Goal: Transaction & Acquisition: Purchase product/service

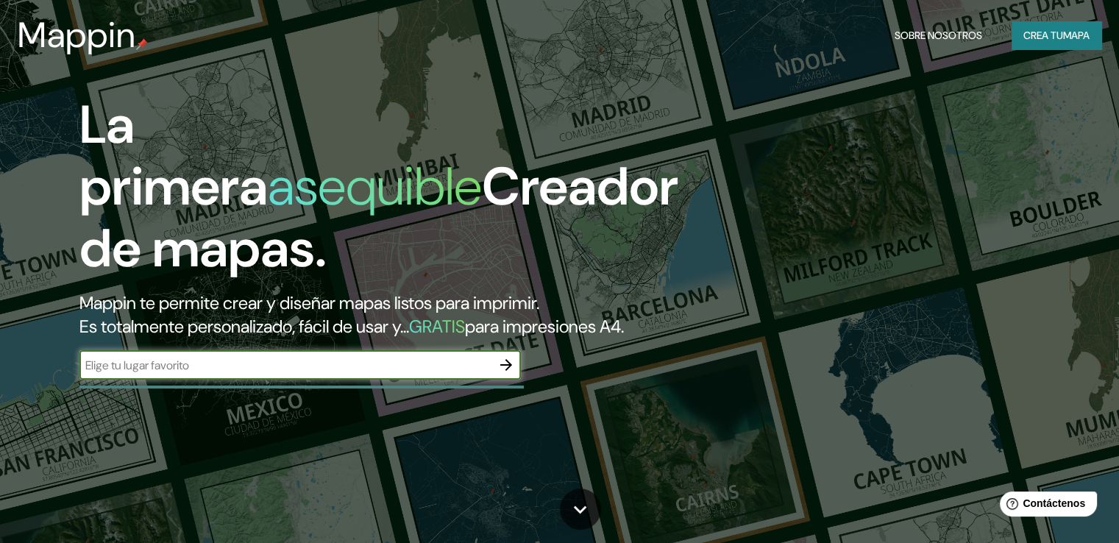
click at [256, 374] on input "text" at bounding box center [285, 365] width 412 height 17
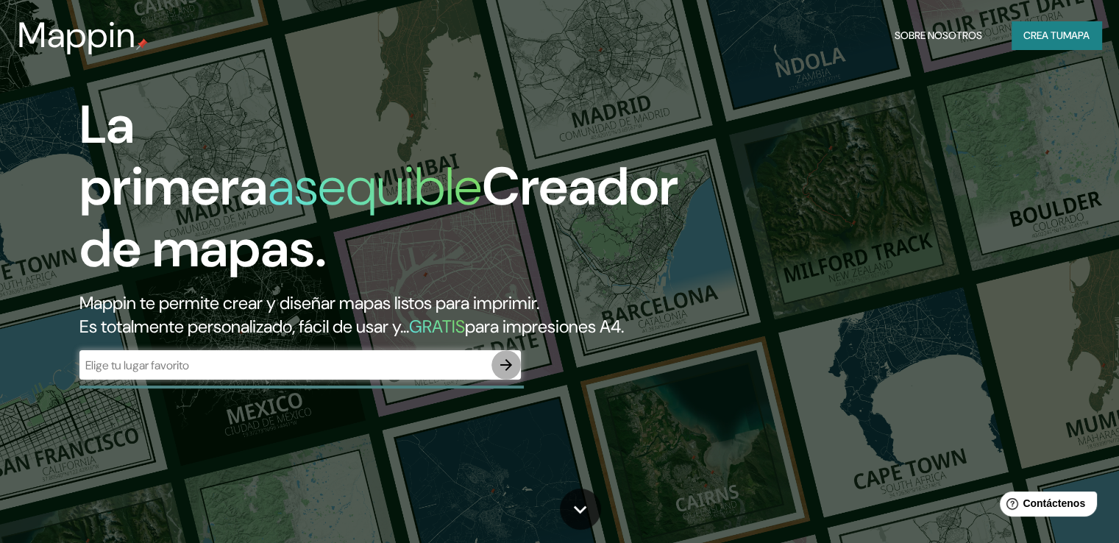
click at [509, 371] on icon "button" at bounding box center [506, 365] width 12 height 12
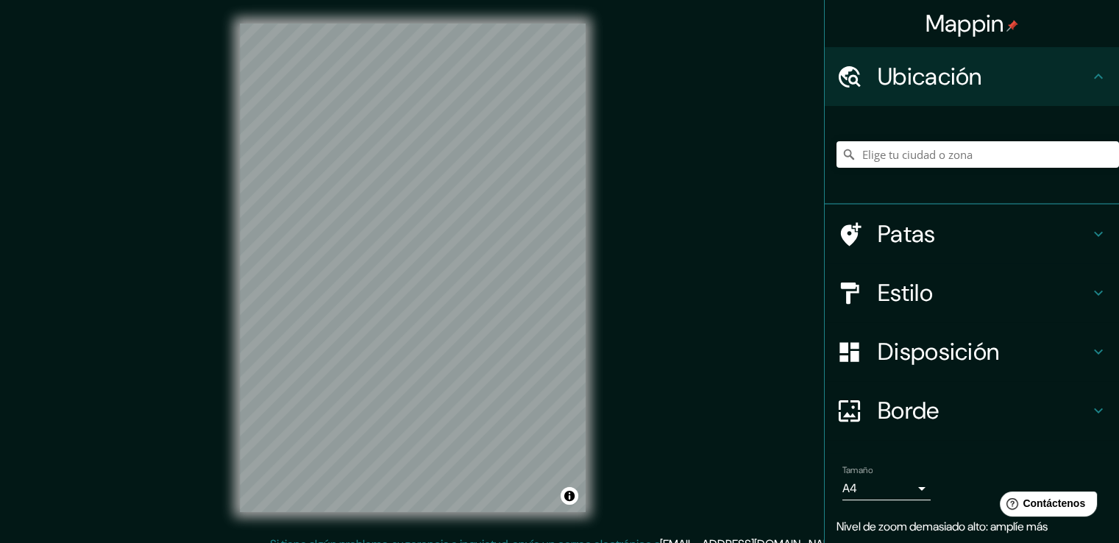
click at [959, 355] on font "Disposición" at bounding box center [938, 351] width 121 height 31
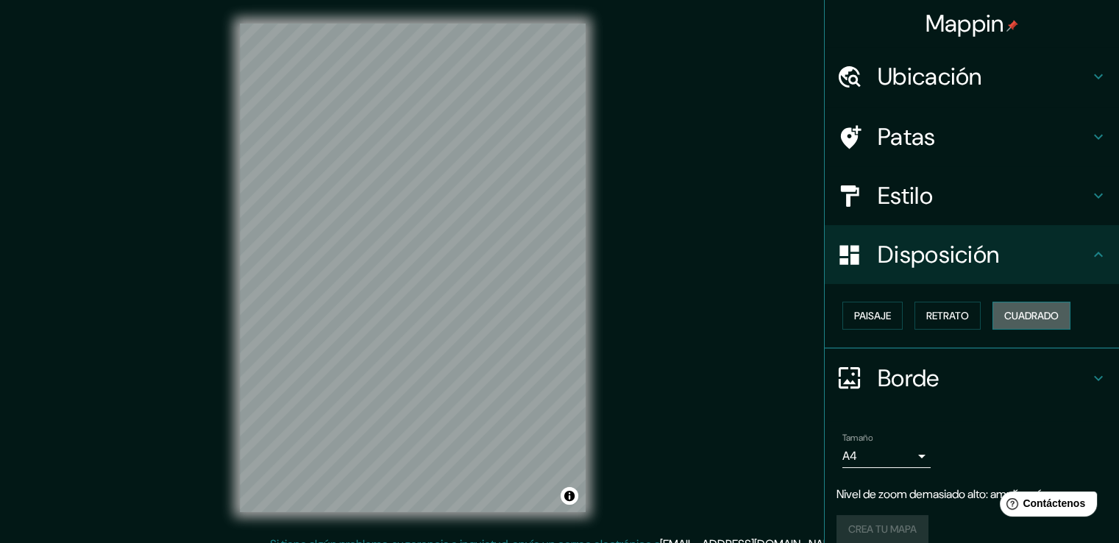
click at [993, 310] on button "Cuadrado" at bounding box center [1031, 316] width 78 height 28
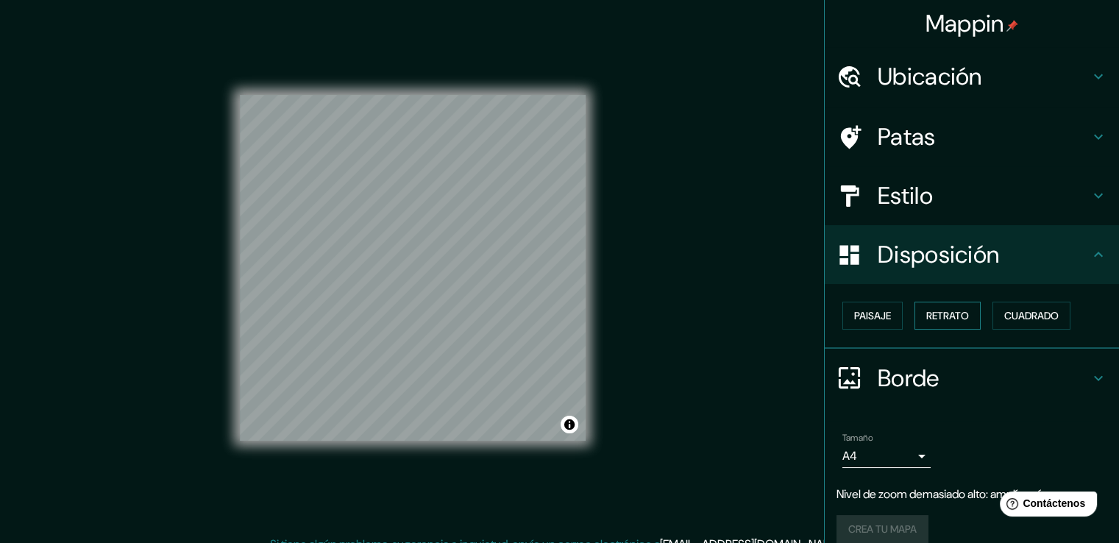
click at [953, 314] on font "Retrato" at bounding box center [947, 315] width 43 height 13
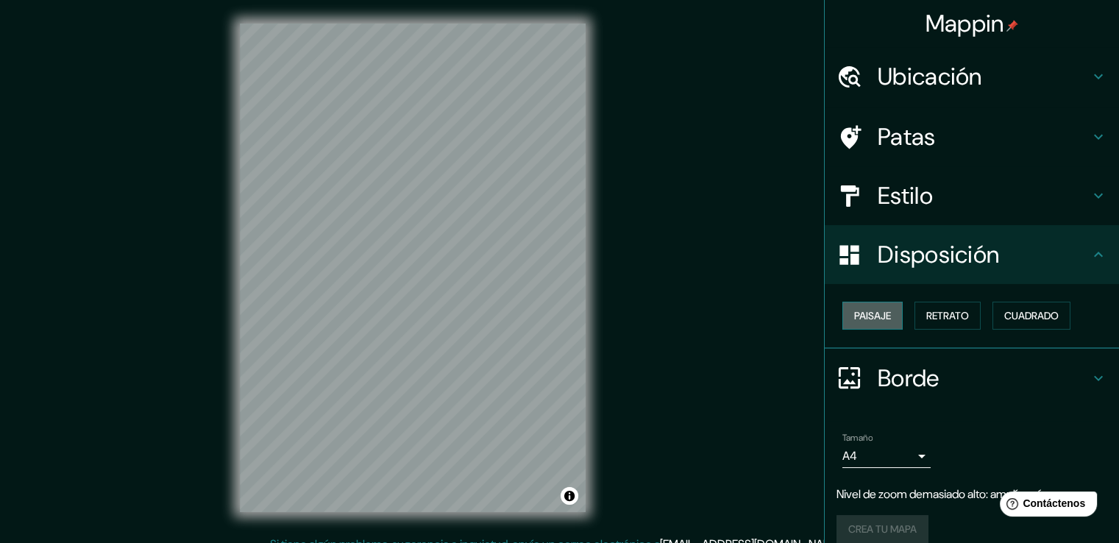
click at [875, 309] on font "Paisaje" at bounding box center [872, 315] width 37 height 13
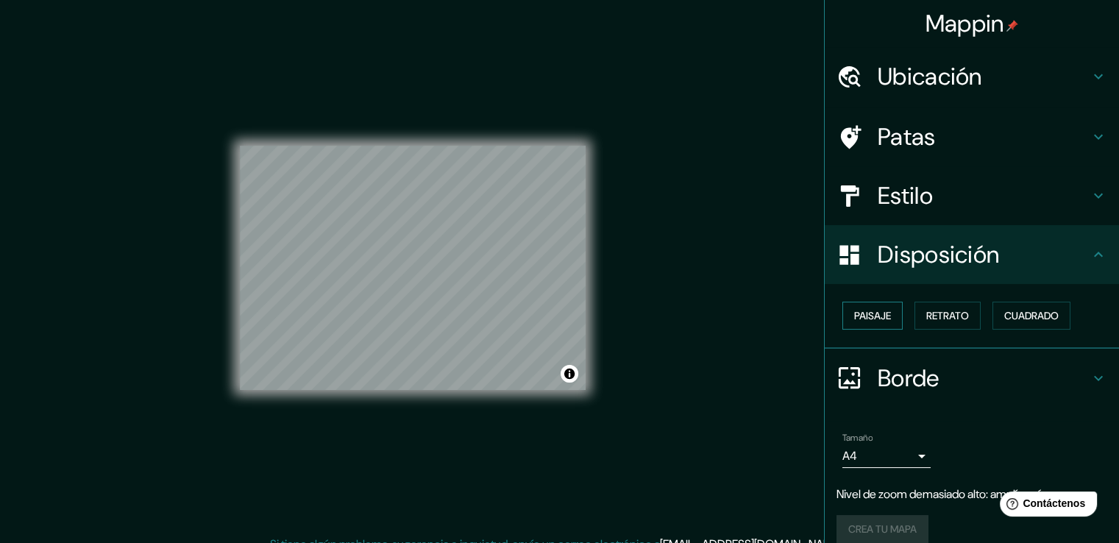
click at [875, 309] on font "Paisaje" at bounding box center [872, 315] width 37 height 13
click at [926, 313] on font "Retrato" at bounding box center [947, 315] width 43 height 13
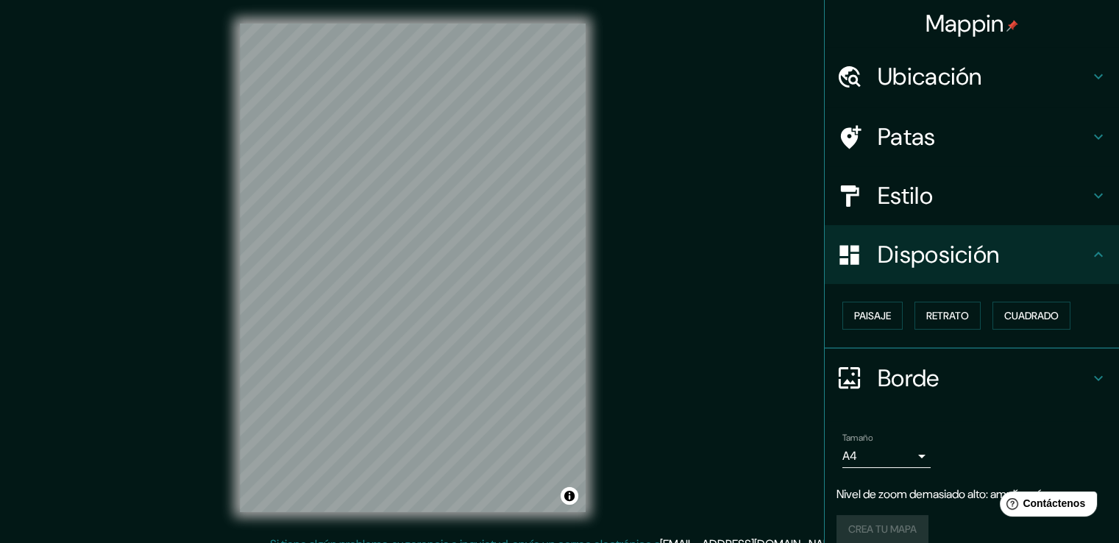
click at [1008, 254] on h4 "Disposición" at bounding box center [984, 254] width 212 height 29
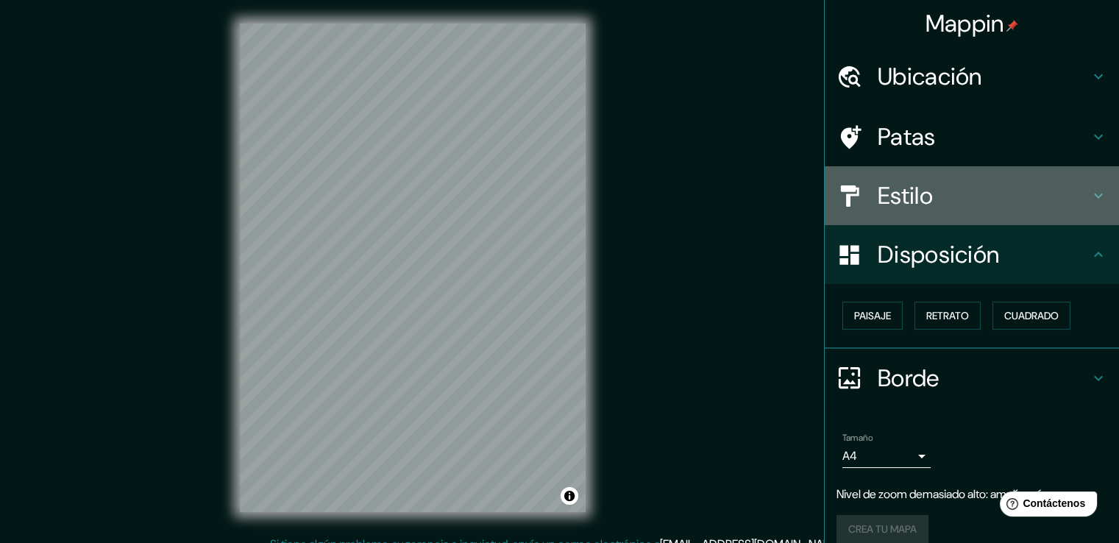
click at [1053, 204] on h4 "Estilo" at bounding box center [984, 195] width 212 height 29
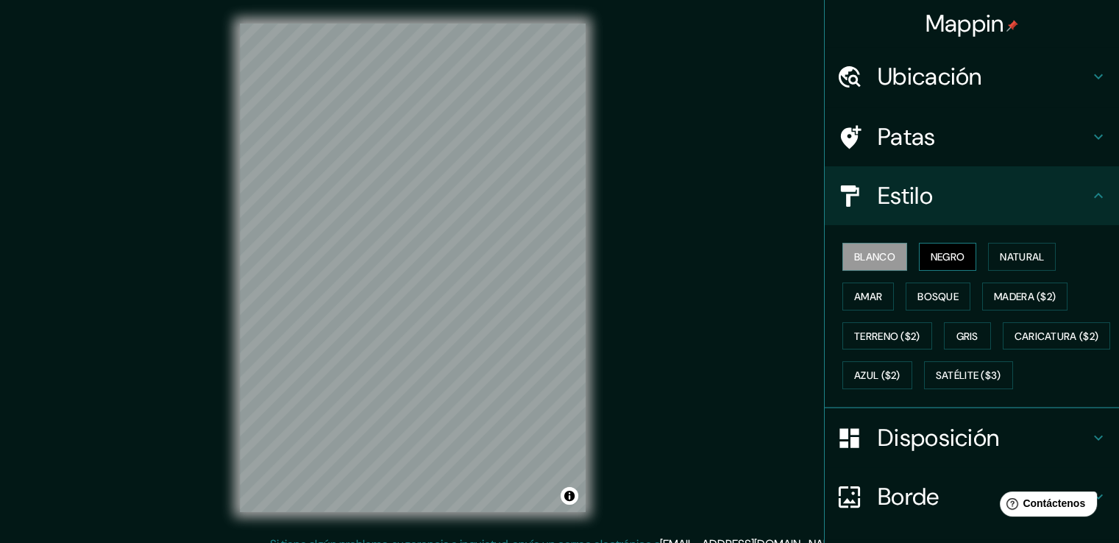
click at [950, 257] on font "Negro" at bounding box center [948, 256] width 35 height 13
click at [1008, 260] on font "Natural" at bounding box center [1022, 256] width 44 height 13
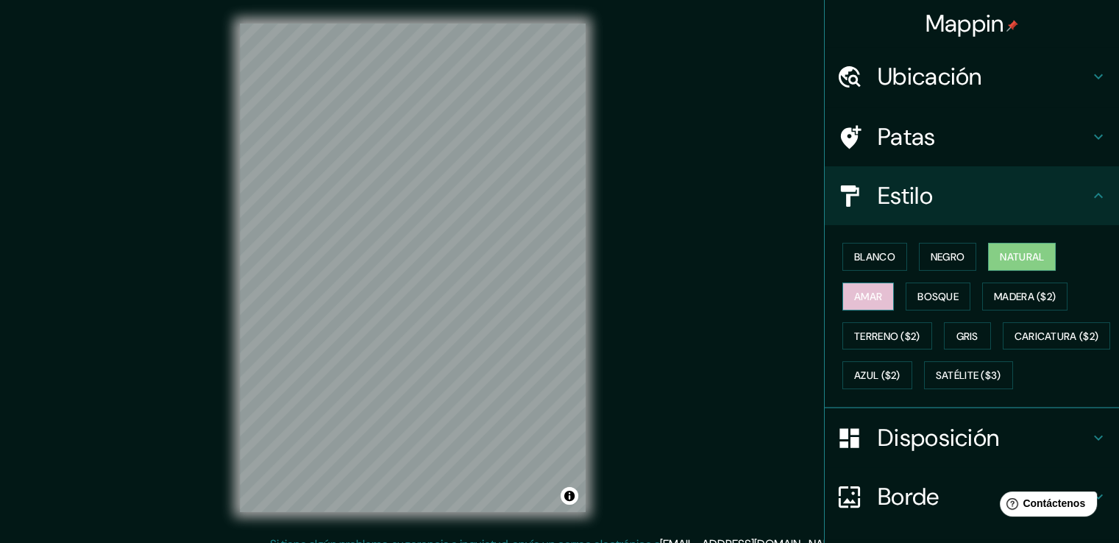
click at [869, 299] on font "Amar" at bounding box center [868, 296] width 28 height 13
click at [886, 257] on button "Blanco" at bounding box center [874, 257] width 65 height 28
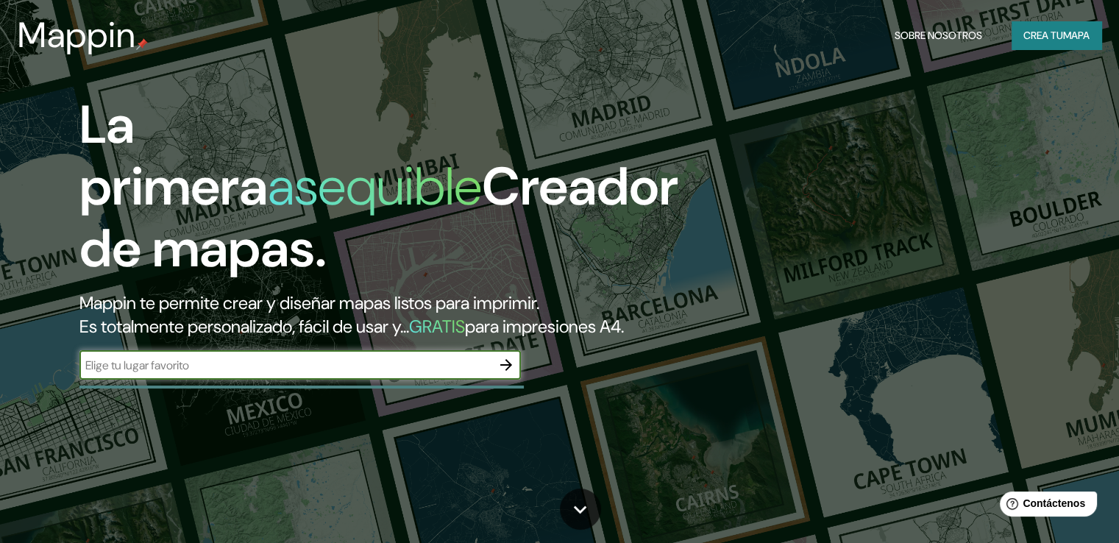
click at [247, 374] on input "text" at bounding box center [285, 365] width 412 height 17
type input "[GEOGRAPHIC_DATA]"
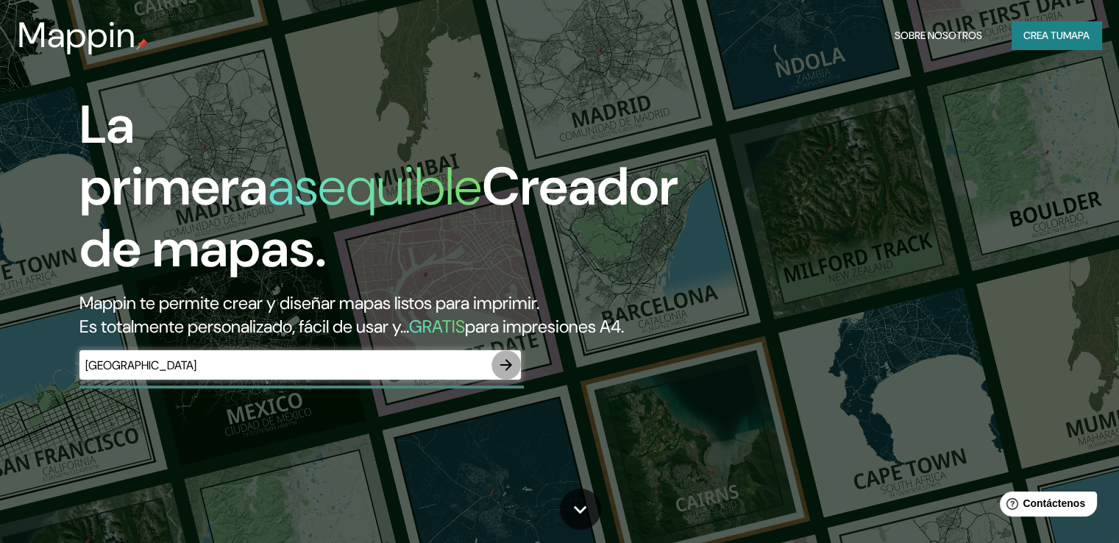
click at [503, 374] on icon "button" at bounding box center [506, 365] width 18 height 18
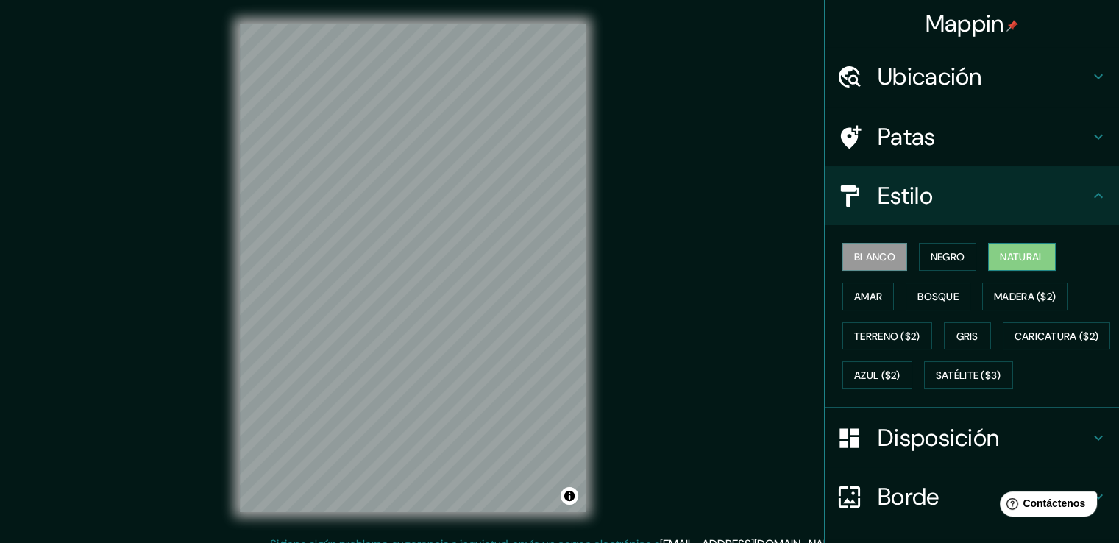
click at [1026, 257] on font "Natural" at bounding box center [1022, 256] width 44 height 13
click at [936, 257] on font "Negro" at bounding box center [948, 256] width 35 height 13
click at [854, 252] on font "Blanco" at bounding box center [874, 256] width 41 height 13
click at [842, 303] on button "Amar" at bounding box center [867, 296] width 51 height 28
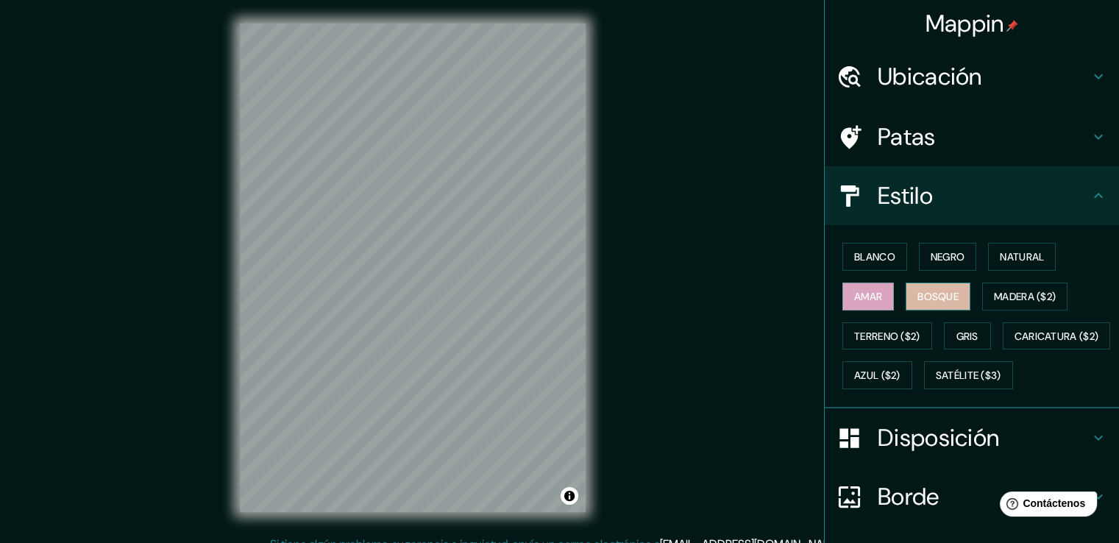
click at [917, 301] on font "Bosque" at bounding box center [937, 296] width 41 height 13
click at [605, 307] on div "© Mapbox © OpenStreetMap Improve this map" at bounding box center [412, 268] width 393 height 536
click at [896, 334] on font "Terreno ($2)" at bounding box center [887, 336] width 66 height 13
click at [859, 290] on font "Amar" at bounding box center [868, 296] width 28 height 13
drag, startPoint x: 929, startPoint y: 293, endPoint x: 996, endPoint y: 301, distance: 67.3
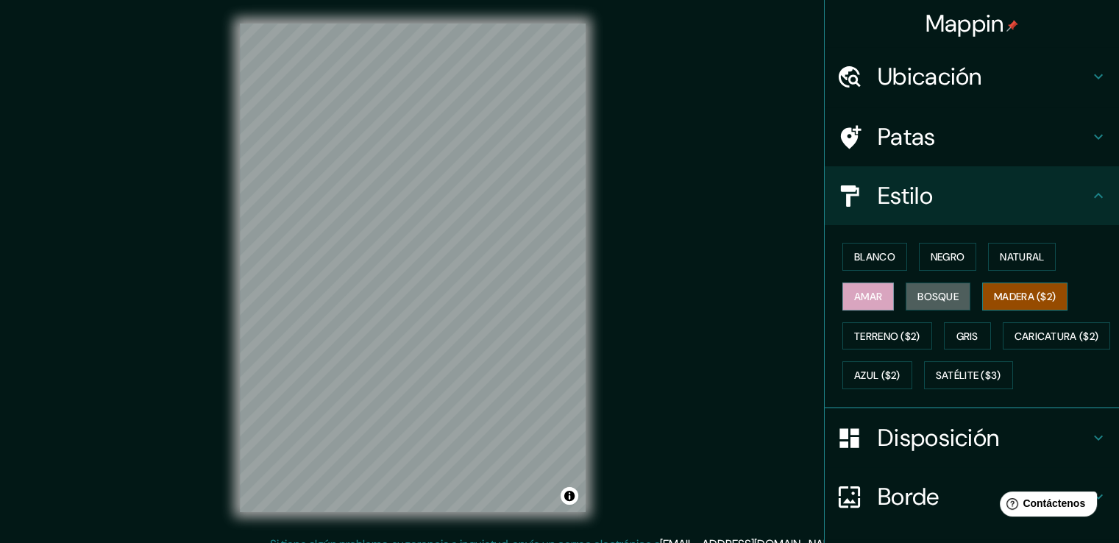
click at [931, 293] on font "Bosque" at bounding box center [937, 296] width 41 height 13
click at [1023, 295] on font "Madera ($2)" at bounding box center [1025, 296] width 62 height 13
click at [944, 333] on button "Gris" at bounding box center [967, 336] width 47 height 28
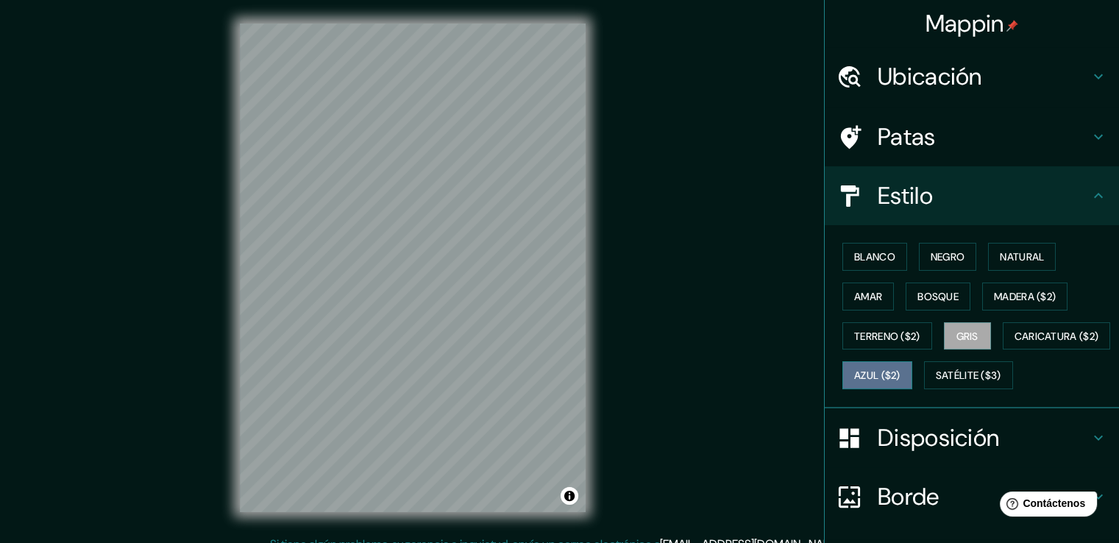
click at [900, 381] on font "Azul ($2)" at bounding box center [877, 375] width 46 height 19
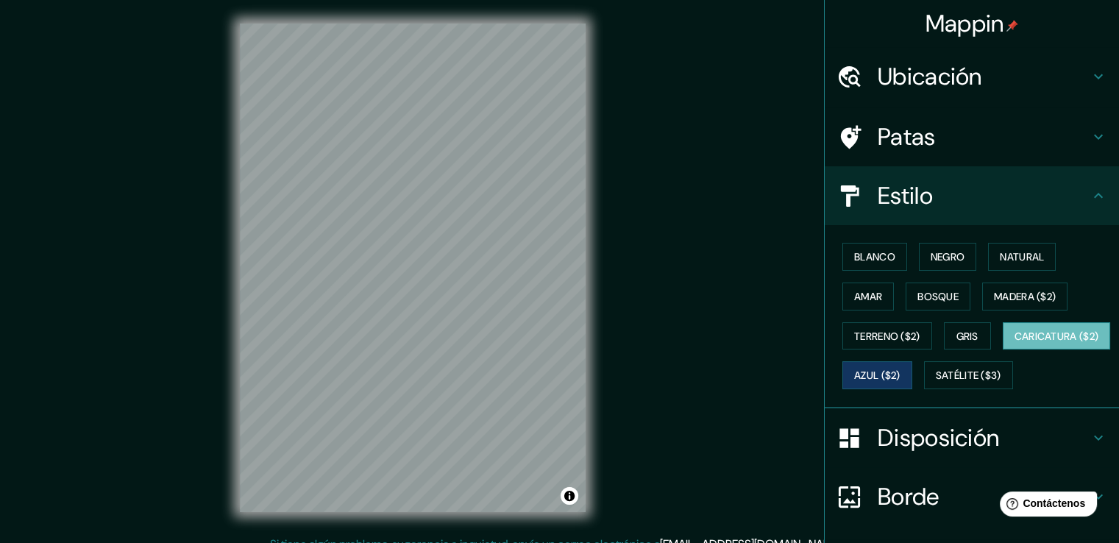
click at [1014, 343] on font "Caricatura ($2)" at bounding box center [1056, 336] width 85 height 13
click at [924, 389] on button "Satélite ($3)" at bounding box center [968, 375] width 89 height 28
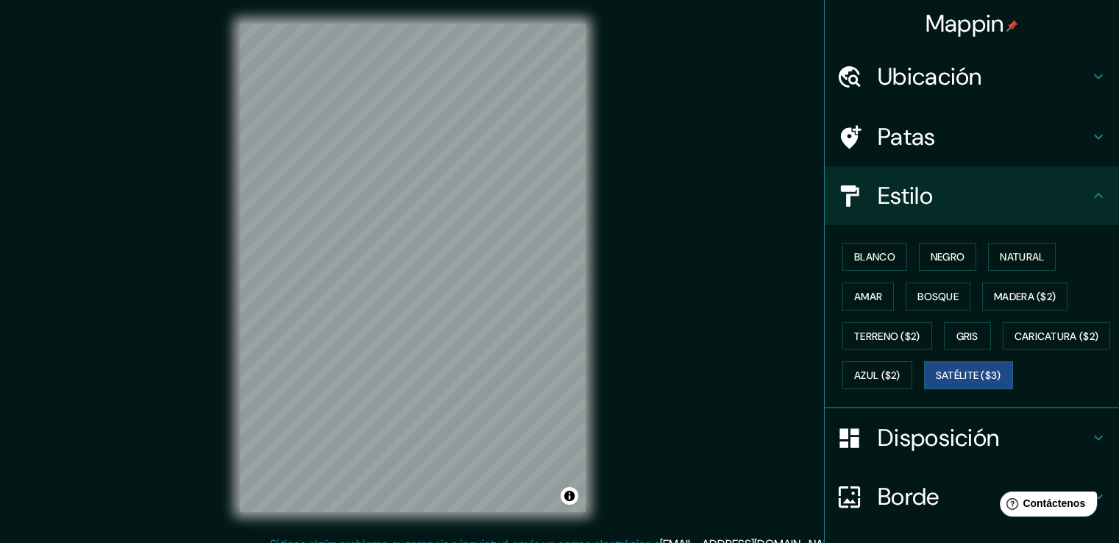
click at [643, 113] on div "Mappin Ubicación Patas Estilo Blanco Negro Natural [PERSON_NAME] ($2) Terreno (…" at bounding box center [559, 279] width 1119 height 559
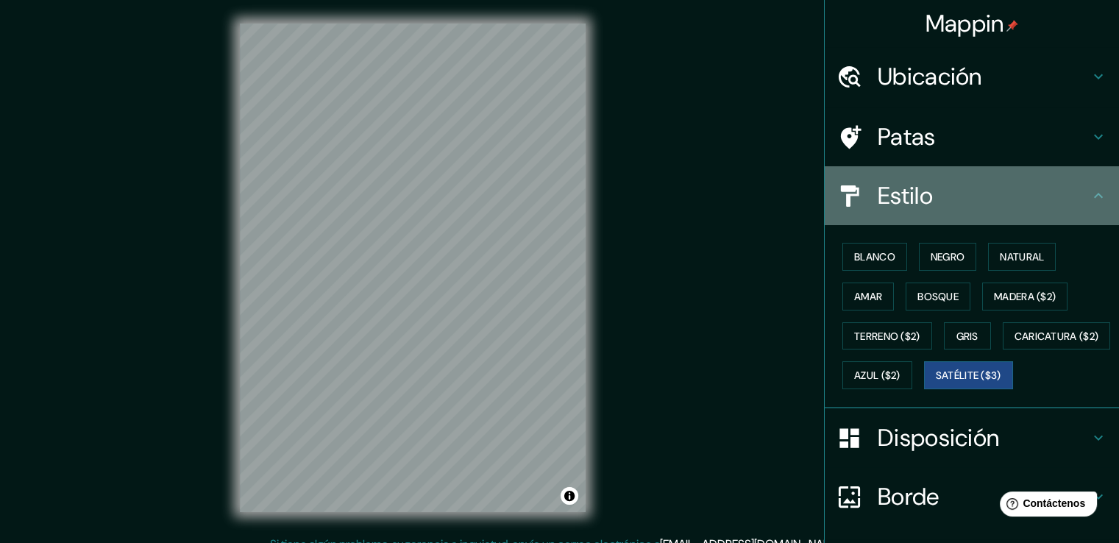
click at [1047, 221] on div "Estilo" at bounding box center [972, 195] width 294 height 59
click at [1089, 191] on icon at bounding box center [1098, 196] width 18 height 18
click at [1091, 204] on div "Estilo" at bounding box center [972, 195] width 294 height 59
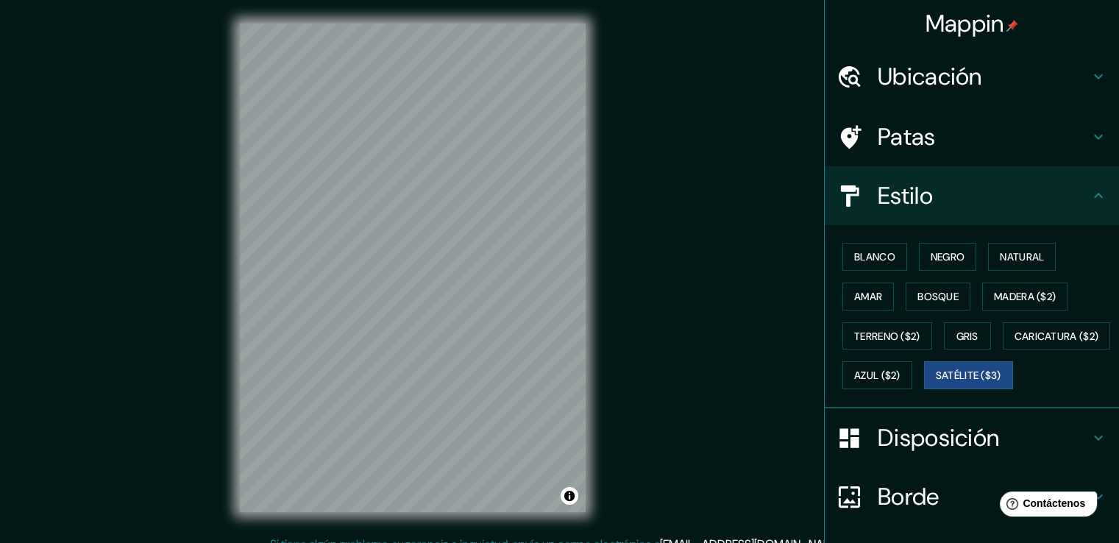
click at [1089, 198] on icon at bounding box center [1098, 196] width 18 height 18
click at [1040, 195] on h4 "Estilo" at bounding box center [984, 195] width 212 height 29
click at [880, 202] on font "Estilo" at bounding box center [905, 195] width 55 height 31
click at [1089, 80] on icon at bounding box center [1098, 77] width 18 height 18
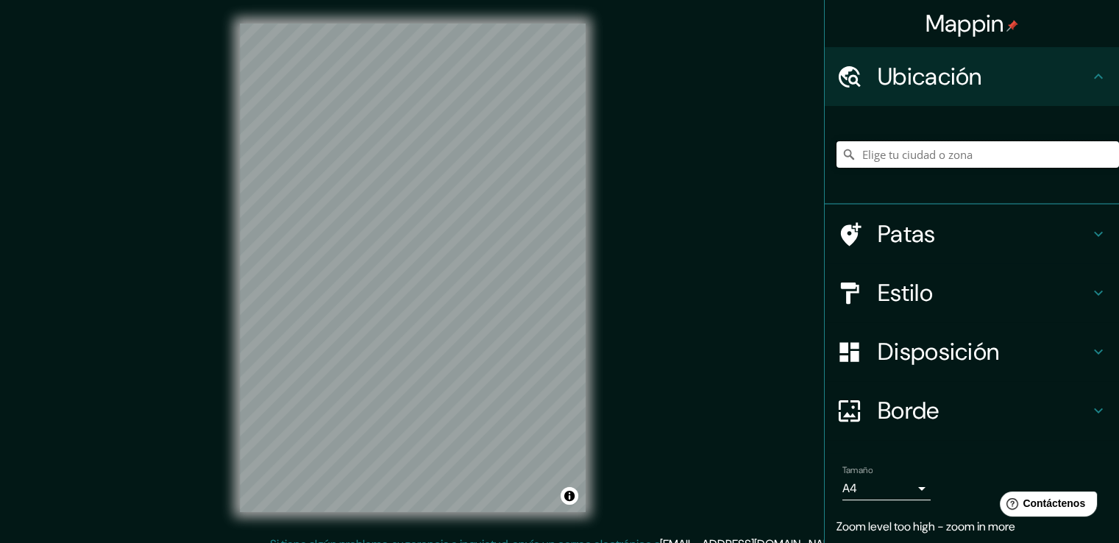
click at [989, 158] on input "Elige tu ciudad o zona" at bounding box center [977, 154] width 282 height 26
type input "[GEOGRAPHIC_DATA][PERSON_NAME], [GEOGRAPHIC_DATA][PERSON_NAME], [GEOGRAPHIC_DAT…"
click at [1089, 227] on icon at bounding box center [1098, 234] width 18 height 18
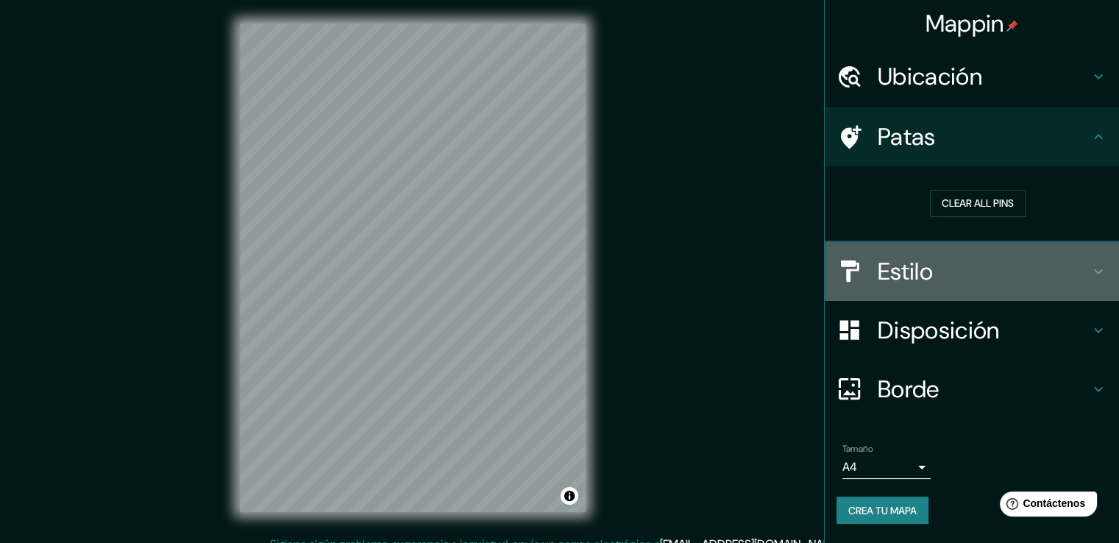
click at [1098, 268] on icon at bounding box center [1098, 272] width 18 height 18
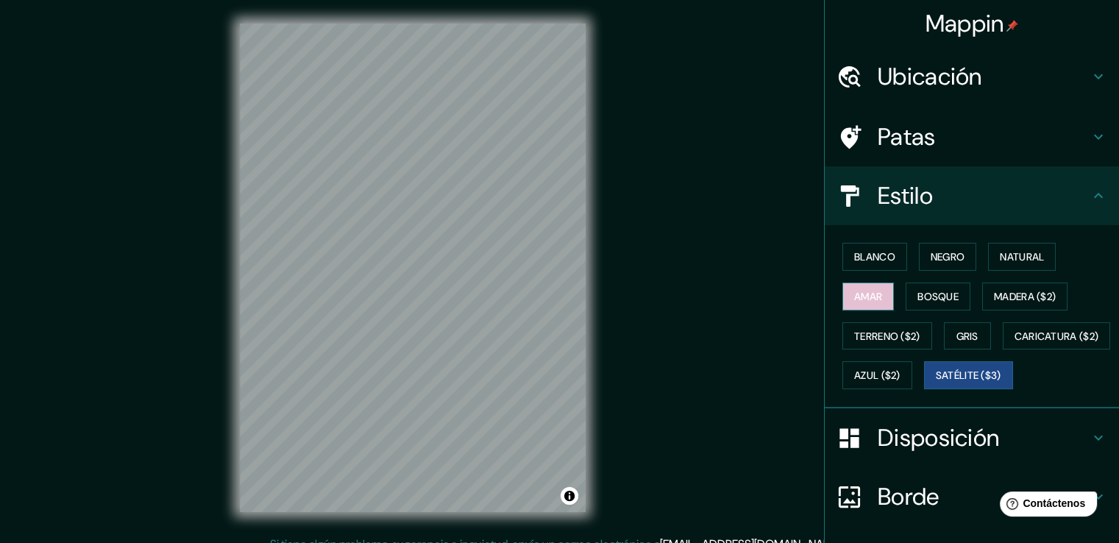
click at [861, 293] on font "Amar" at bounding box center [868, 296] width 28 height 13
click at [917, 293] on font "Bosque" at bounding box center [937, 296] width 41 height 13
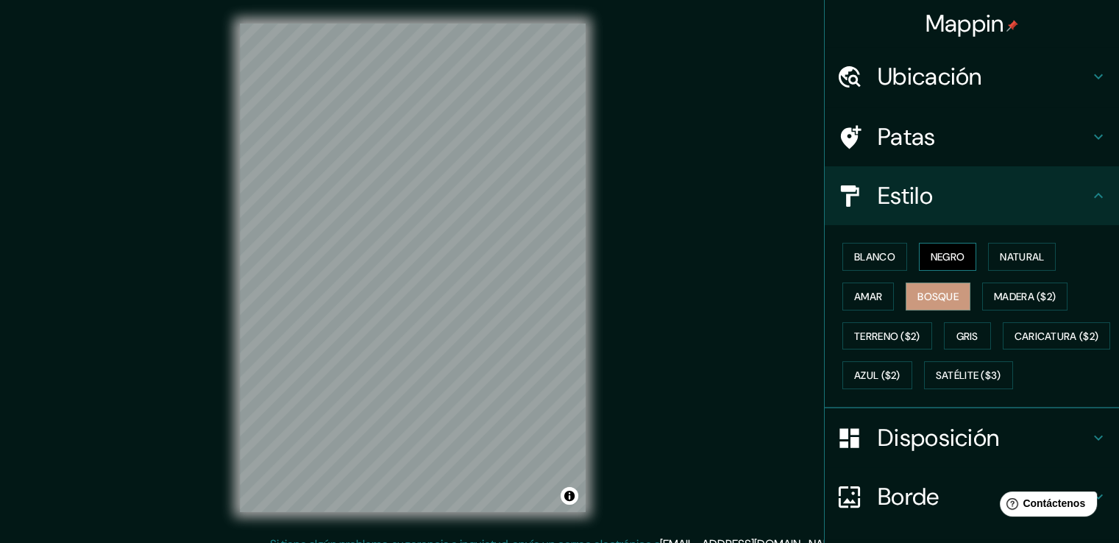
click at [938, 255] on font "Negro" at bounding box center [948, 256] width 35 height 13
click at [865, 250] on font "Blanco" at bounding box center [874, 256] width 41 height 13
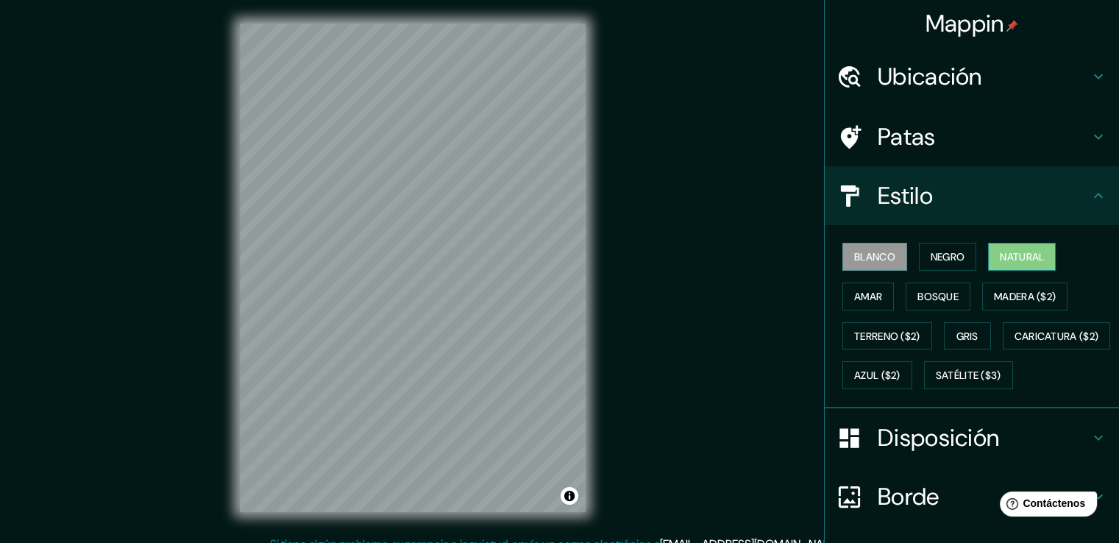
click at [1021, 244] on button "Natural" at bounding box center [1022, 257] width 68 height 28
click at [944, 257] on font "Negro" at bounding box center [948, 256] width 35 height 13
click at [867, 248] on font "Blanco" at bounding box center [874, 256] width 41 height 19
click at [594, 218] on div "© Mapbox © OpenStreetMap Improve this map" at bounding box center [412, 268] width 393 height 536
click at [947, 263] on font "Negro" at bounding box center [948, 256] width 35 height 13
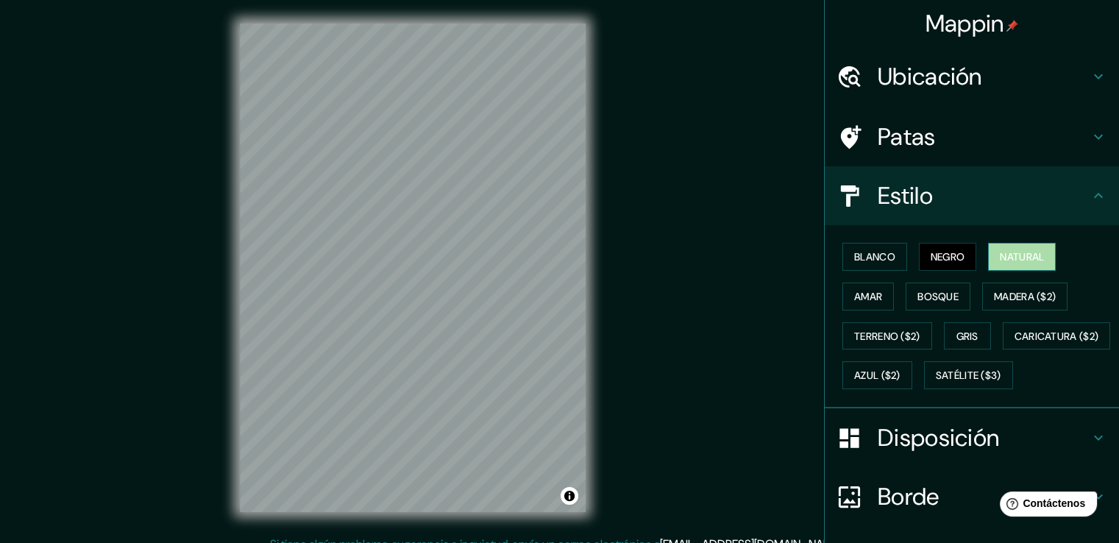
click at [988, 251] on button "Natural" at bounding box center [1022, 257] width 68 height 28
click at [859, 296] on font "Amar" at bounding box center [868, 296] width 28 height 13
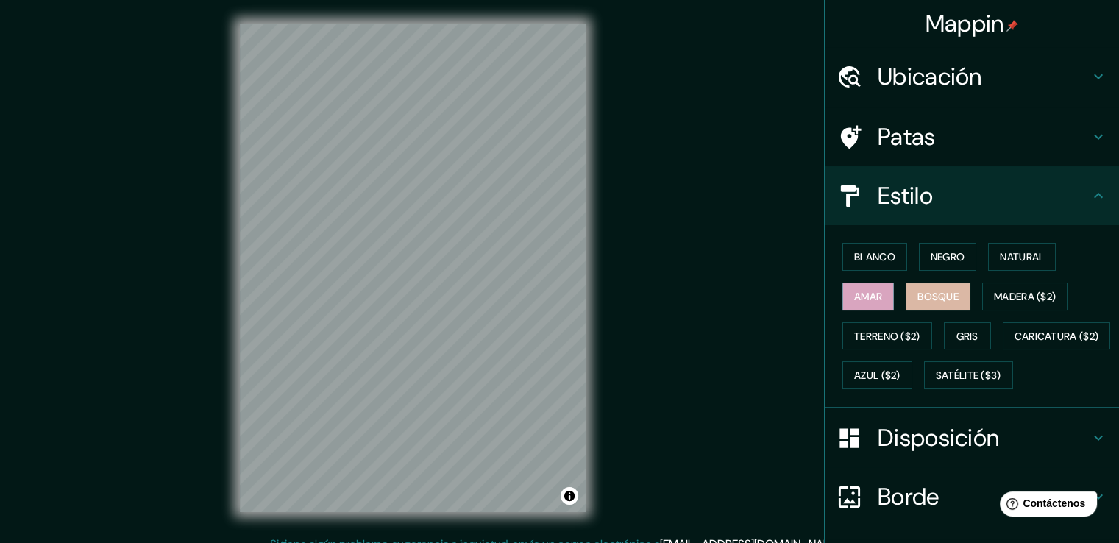
click at [923, 301] on font "Bosque" at bounding box center [937, 296] width 41 height 13
click at [858, 295] on font "Amar" at bounding box center [868, 296] width 28 height 13
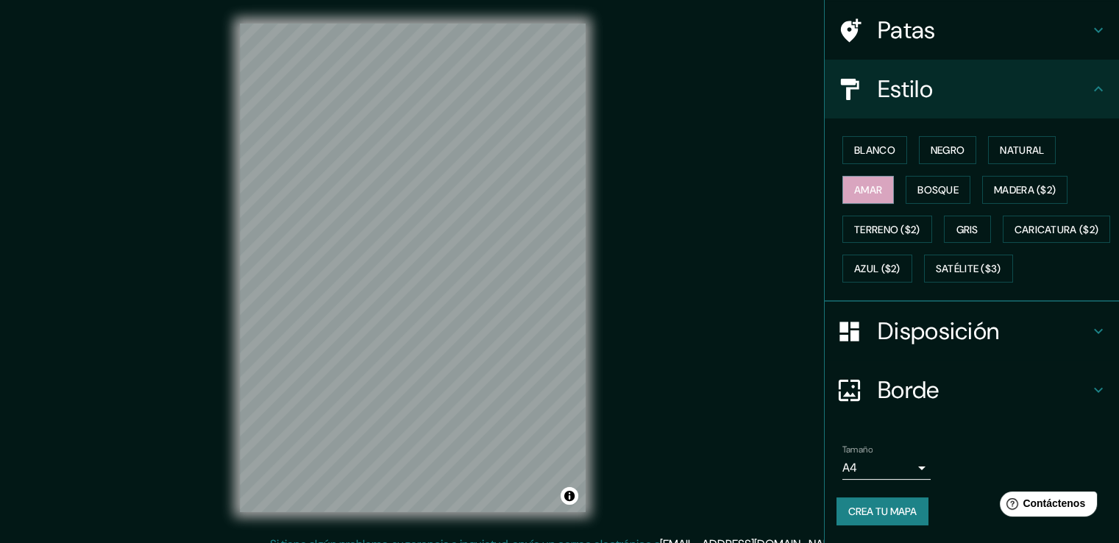
scroll to position [143, 0]
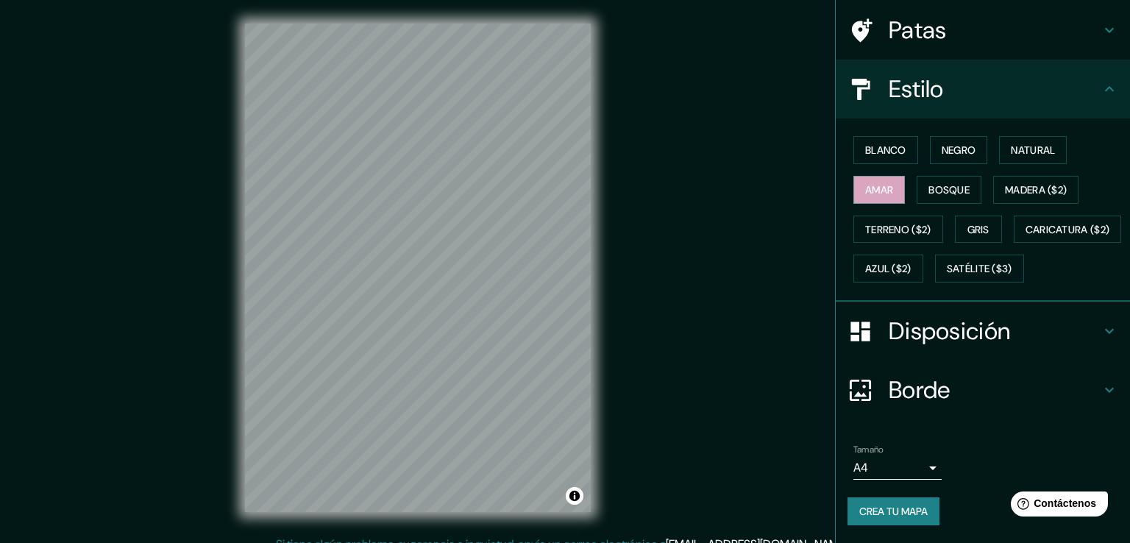
click at [911, 466] on body "Mappin Ubicación [GEOGRAPHIC_DATA][PERSON_NAME], [GEOGRAPHIC_DATA][PERSON_NAME]…" at bounding box center [565, 271] width 1130 height 543
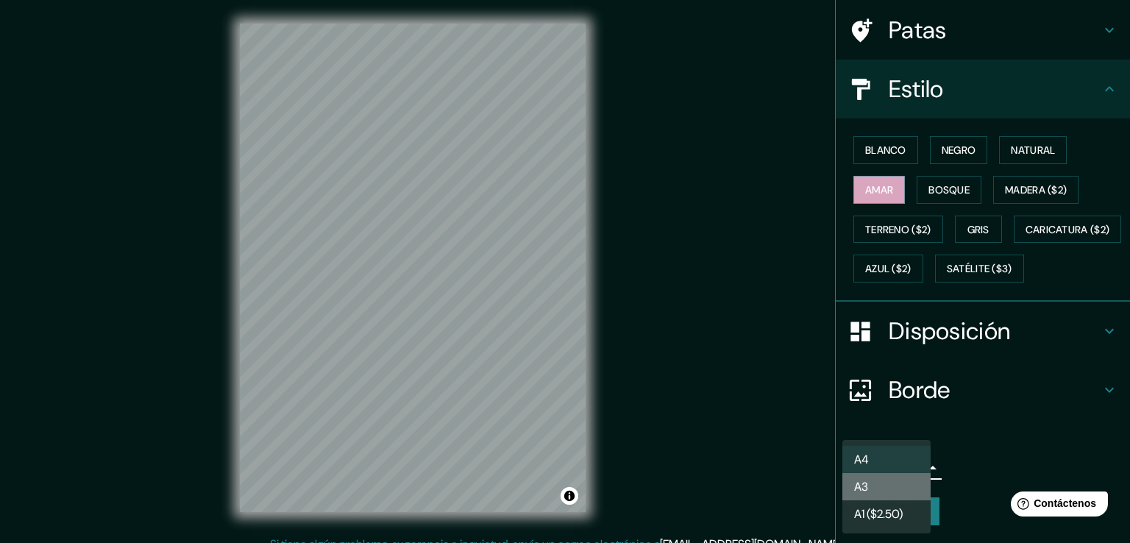
click at [891, 489] on li "A3" at bounding box center [886, 486] width 88 height 27
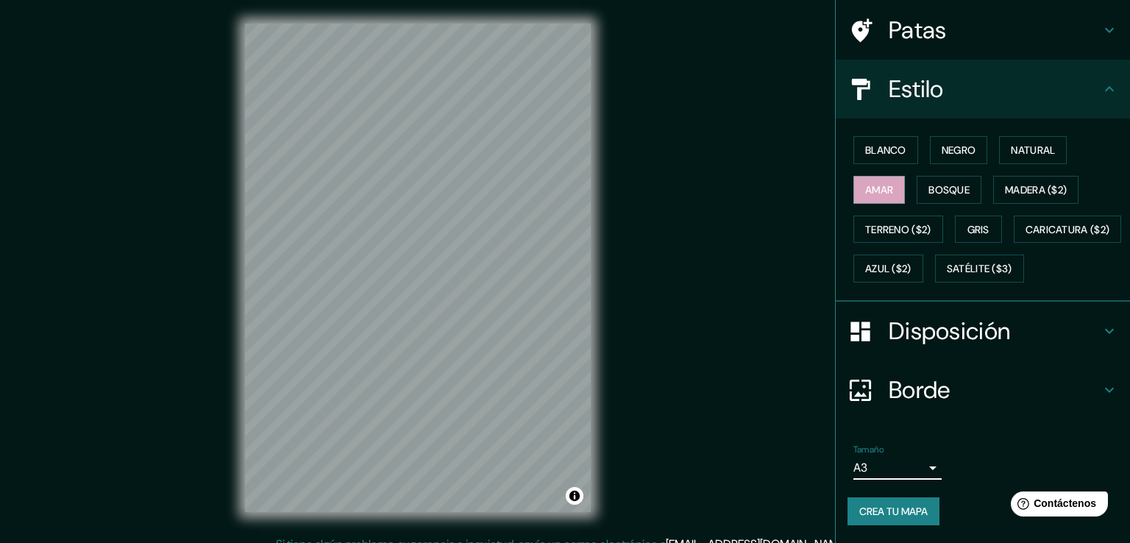
click at [912, 469] on body "Mappin Ubicación [GEOGRAPHIC_DATA][PERSON_NAME], [GEOGRAPHIC_DATA][PERSON_NAME]…" at bounding box center [565, 271] width 1130 height 543
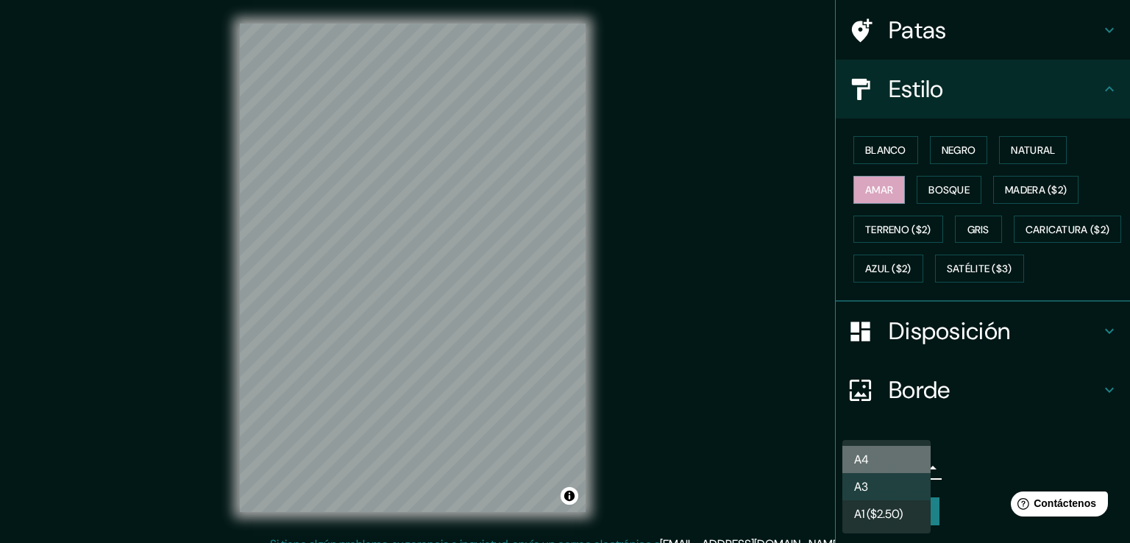
click at [892, 457] on li "A4" at bounding box center [886, 459] width 88 height 27
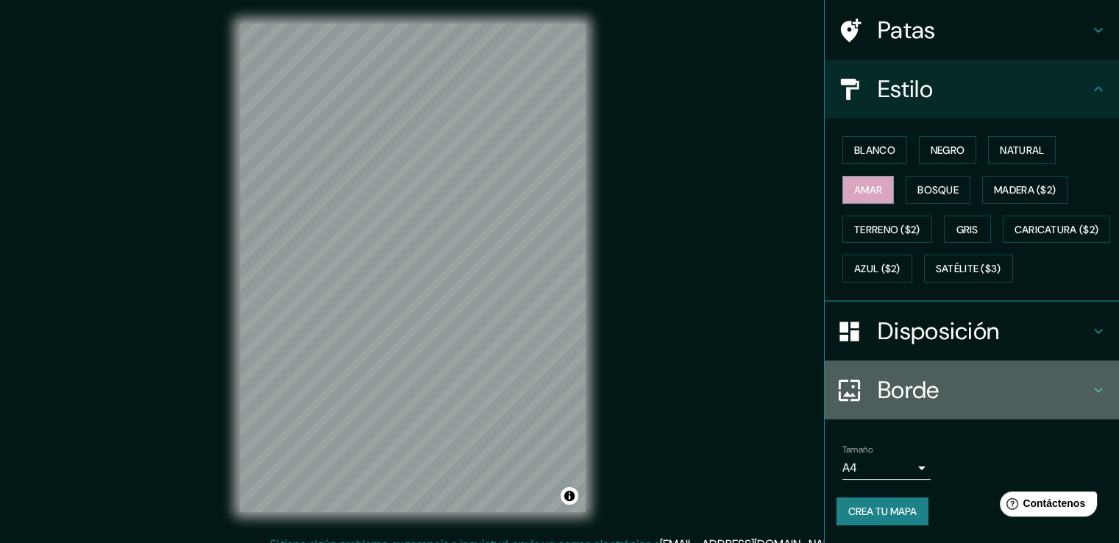
click at [1070, 395] on h4 "Borde" at bounding box center [984, 389] width 212 height 29
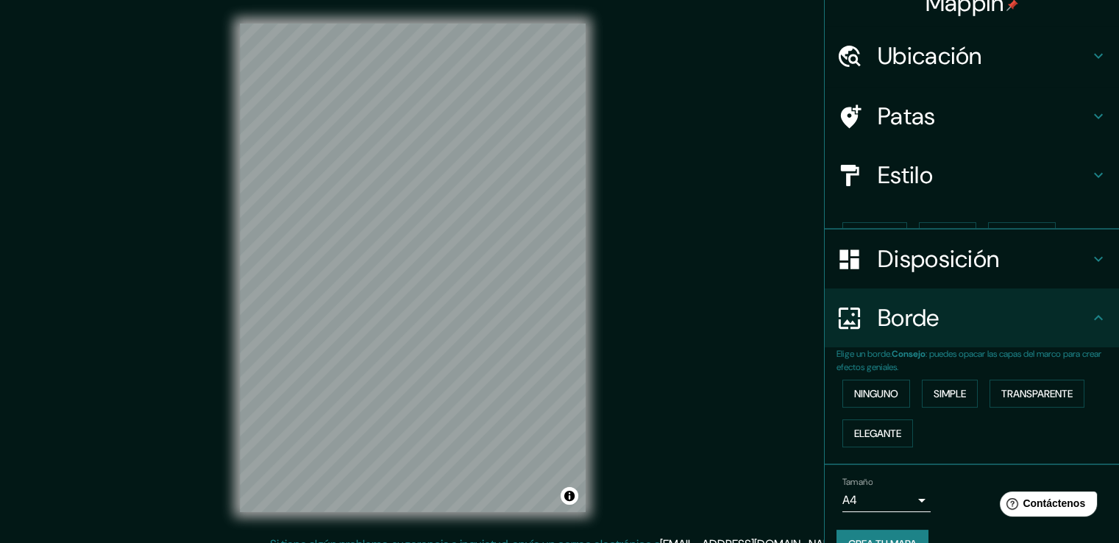
scroll to position [27, 0]
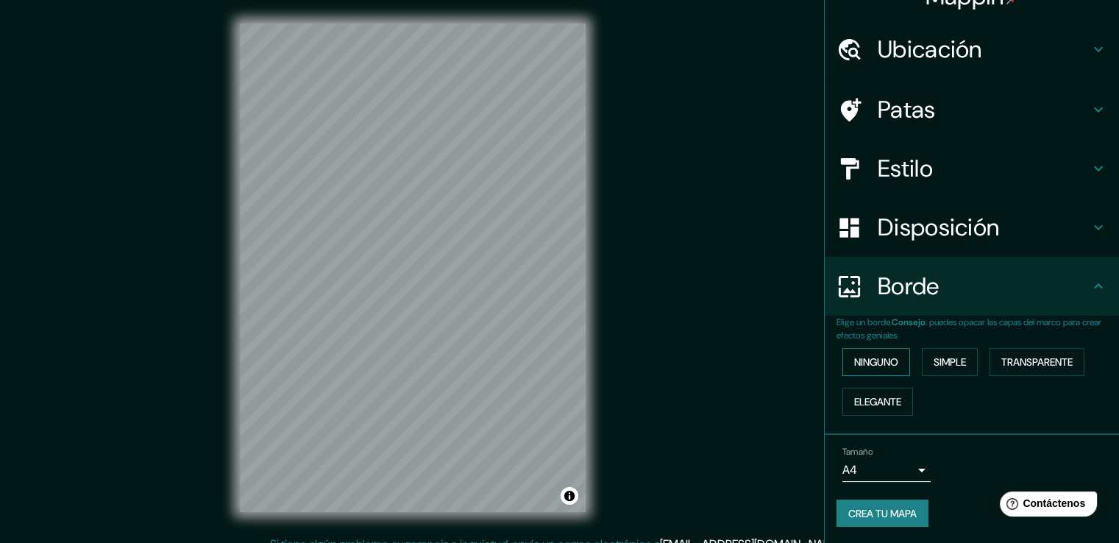
click at [872, 359] on font "Ninguno" at bounding box center [876, 361] width 44 height 13
click at [944, 358] on font "Simple" at bounding box center [949, 361] width 32 height 13
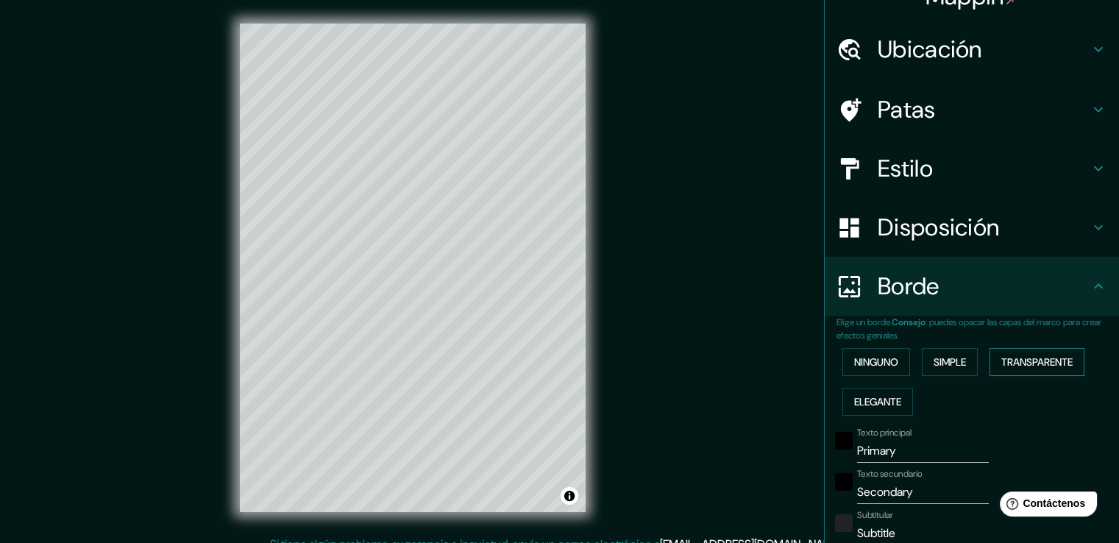
click at [1001, 358] on font "Transparente" at bounding box center [1036, 361] width 71 height 13
click at [890, 402] on font "Elegante" at bounding box center [877, 401] width 47 height 13
click at [867, 364] on font "Ninguno" at bounding box center [876, 361] width 44 height 13
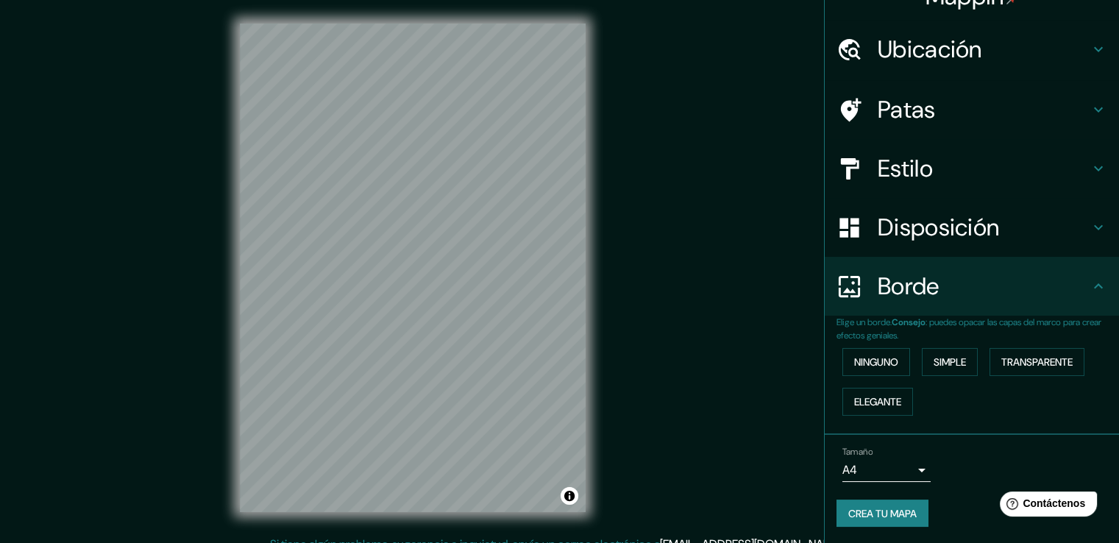
click at [1094, 283] on icon at bounding box center [1098, 286] width 18 height 18
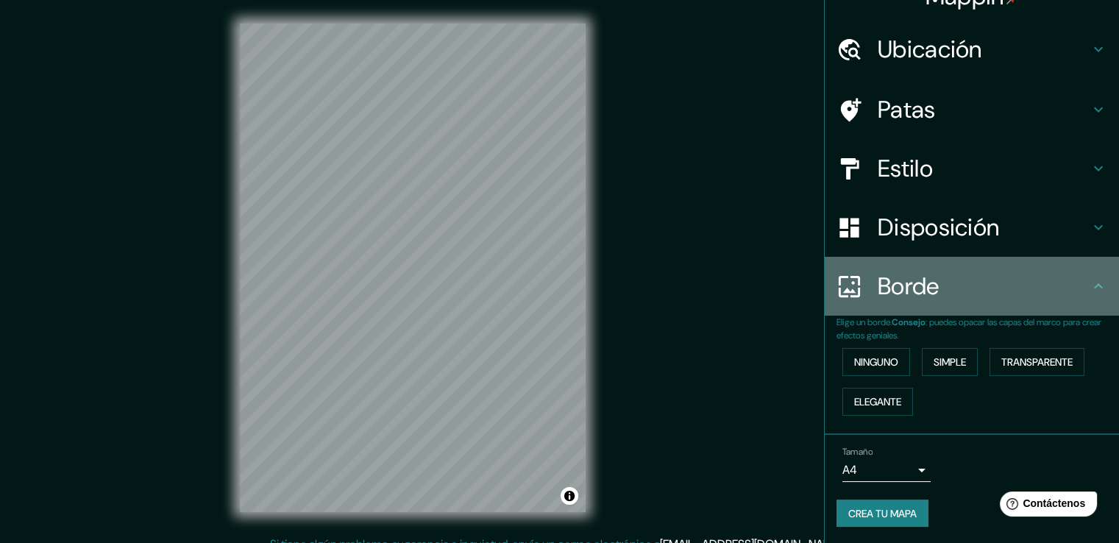
click at [973, 291] on h4 "Borde" at bounding box center [984, 285] width 212 height 29
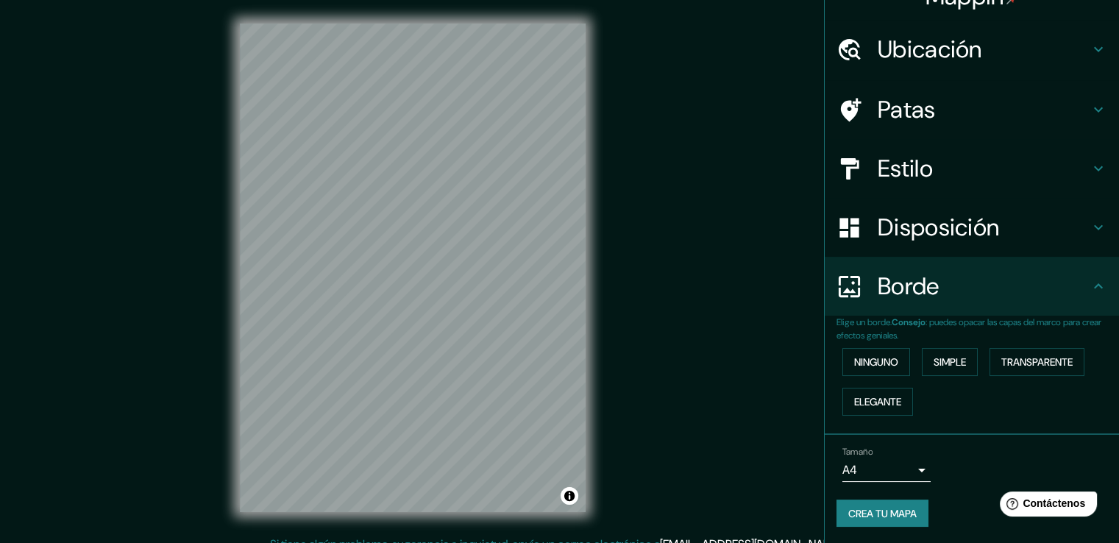
click at [878, 293] on font "Borde" at bounding box center [909, 286] width 62 height 31
click at [859, 291] on div at bounding box center [856, 287] width 41 height 26
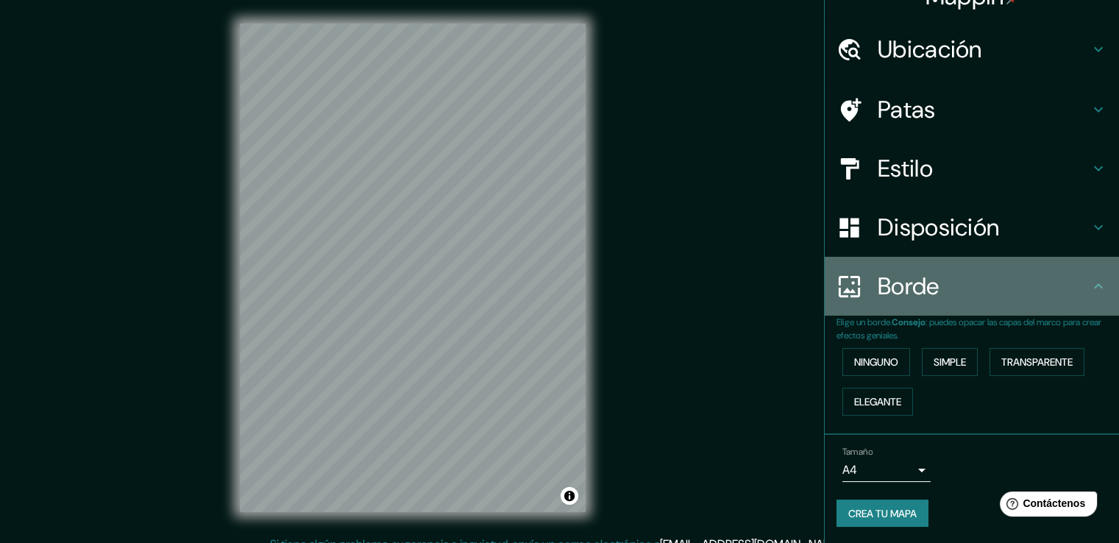
click at [1035, 288] on h4 "Borde" at bounding box center [984, 285] width 212 height 29
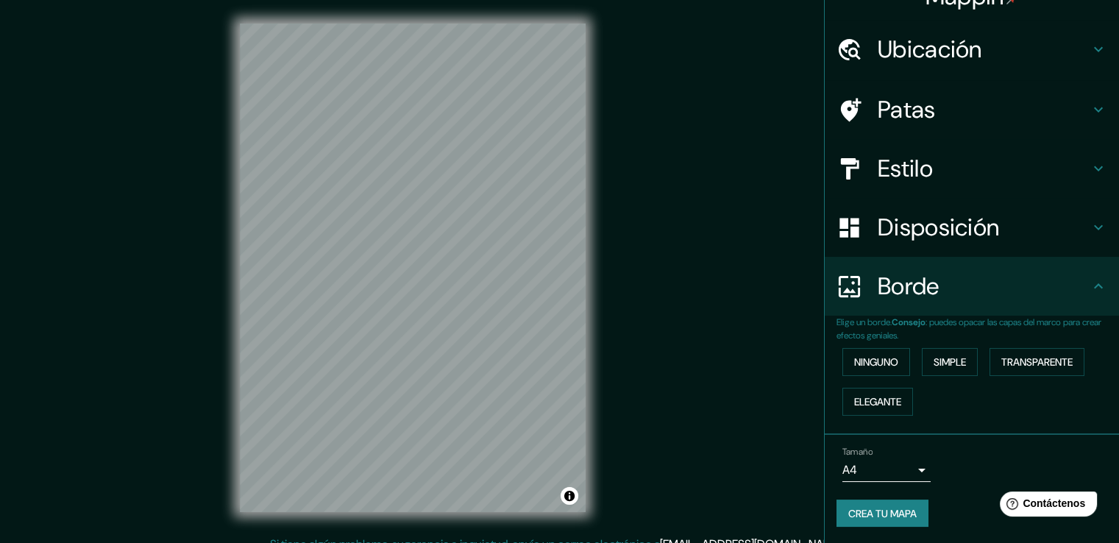
click at [1085, 235] on div "Disposición" at bounding box center [972, 227] width 294 height 59
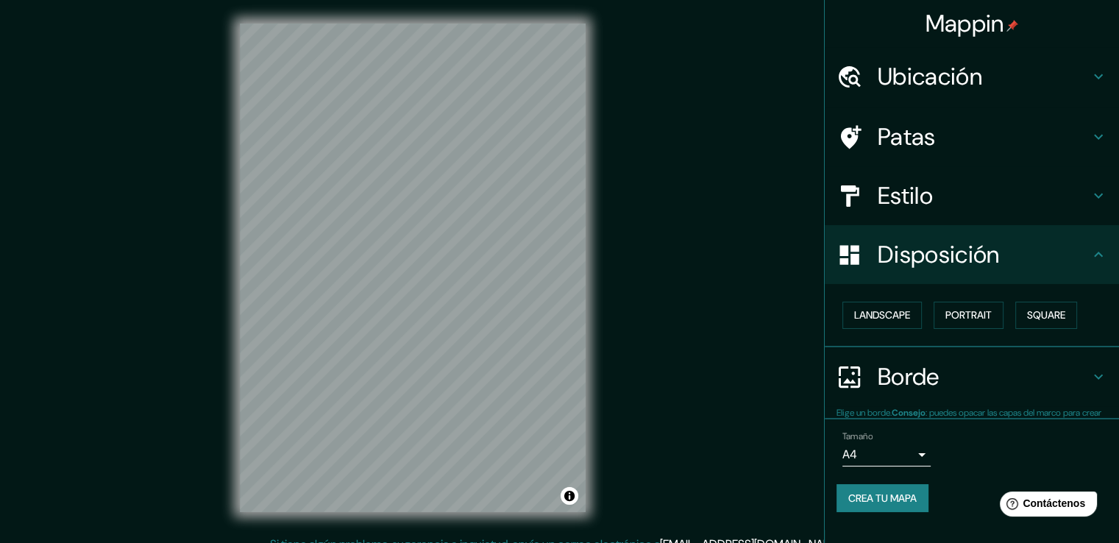
scroll to position [0, 0]
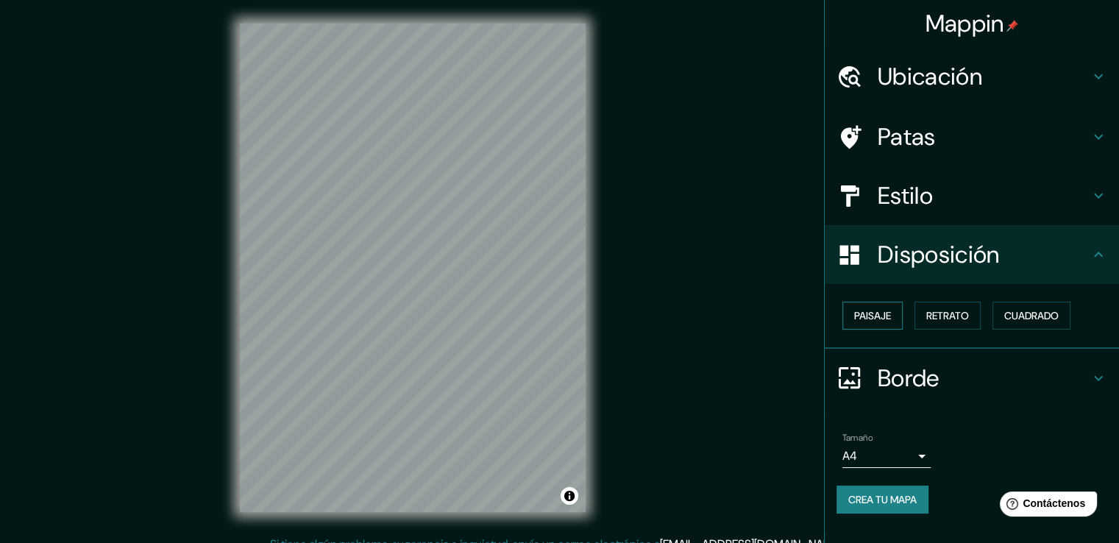
click at [885, 319] on font "Paisaje" at bounding box center [872, 315] width 37 height 13
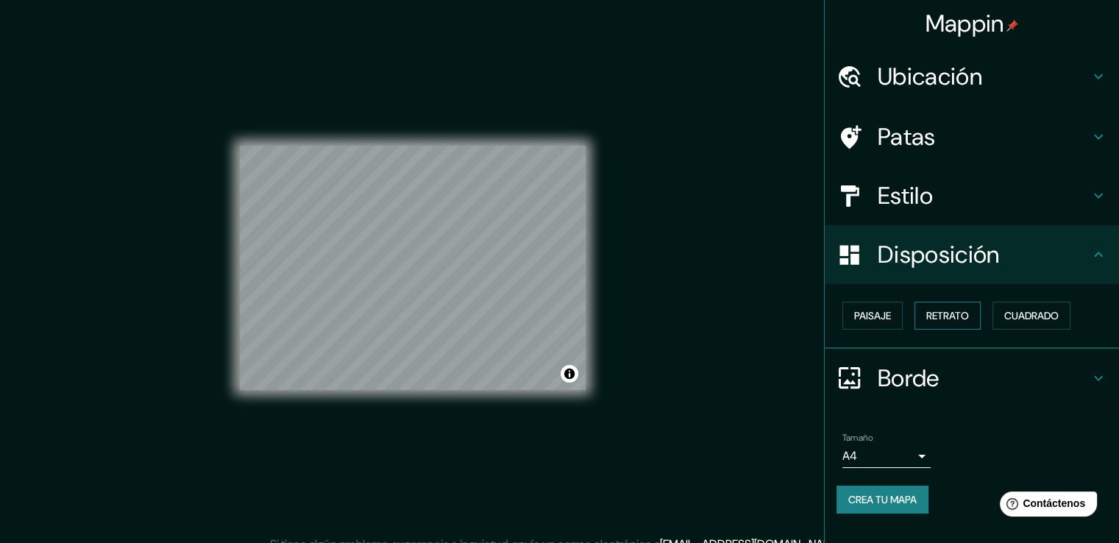
click at [933, 315] on font "Retrato" at bounding box center [947, 315] width 43 height 13
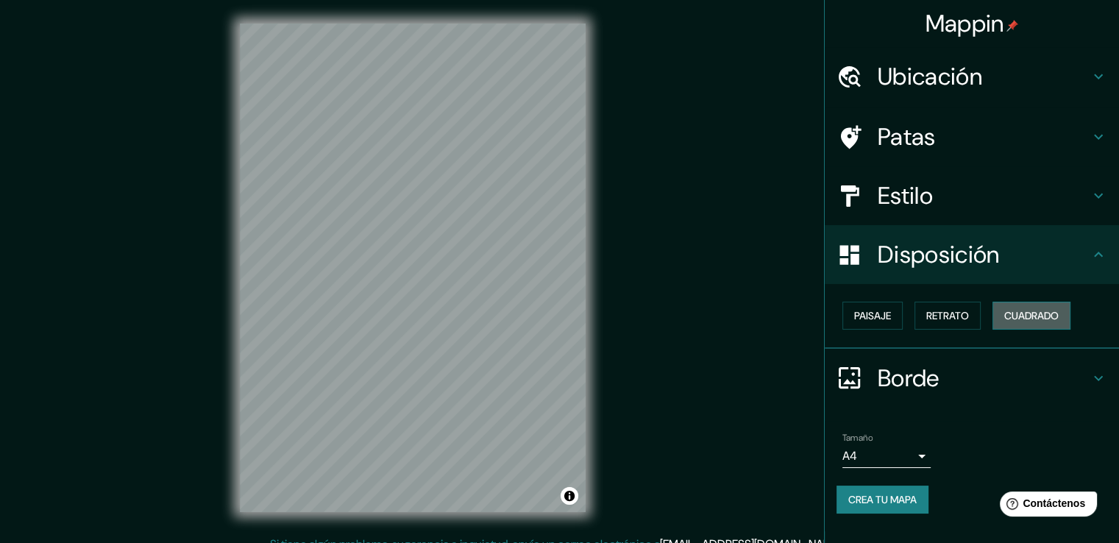
click at [1012, 310] on font "Cuadrado" at bounding box center [1031, 315] width 54 height 13
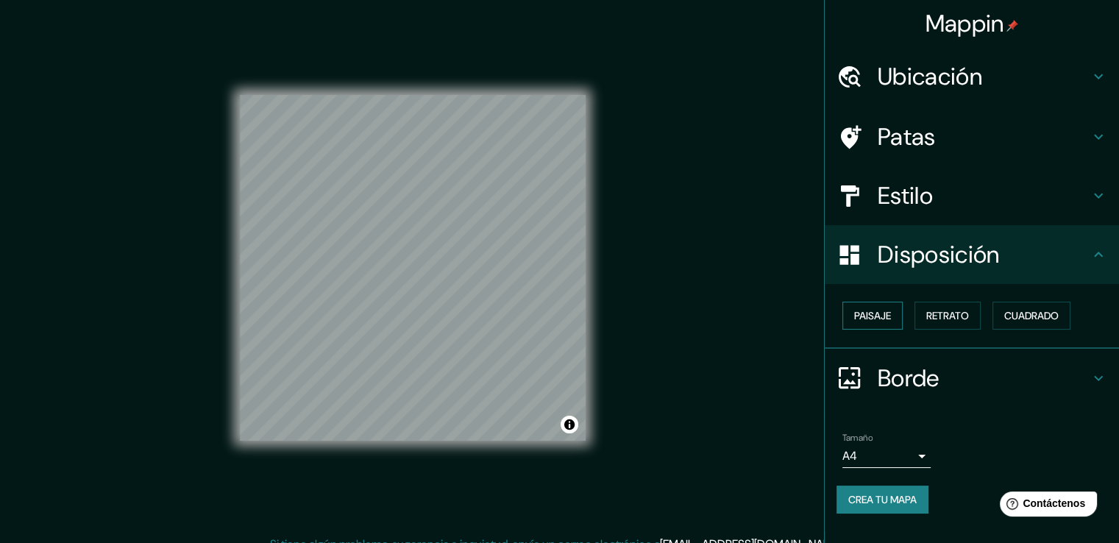
click at [875, 313] on font "Paisaje" at bounding box center [872, 315] width 37 height 13
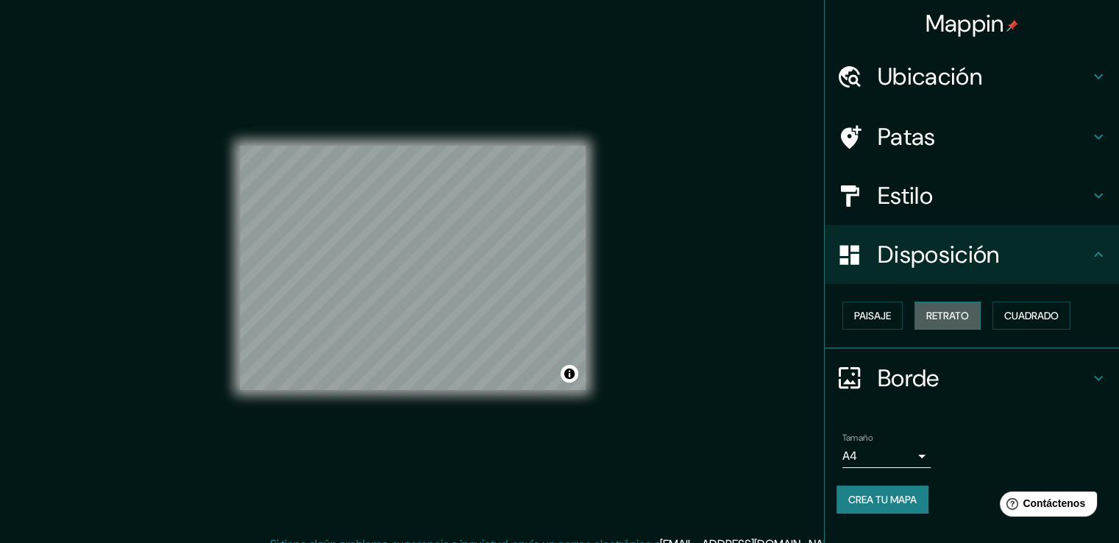
click at [939, 307] on font "Retrato" at bounding box center [947, 315] width 43 height 19
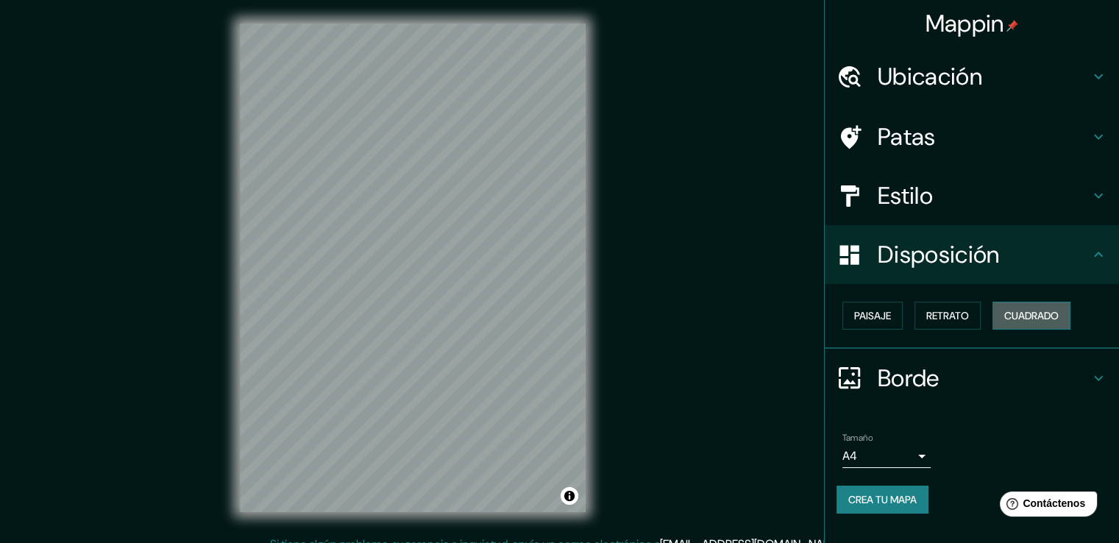
click at [1020, 310] on font "Cuadrado" at bounding box center [1031, 315] width 54 height 13
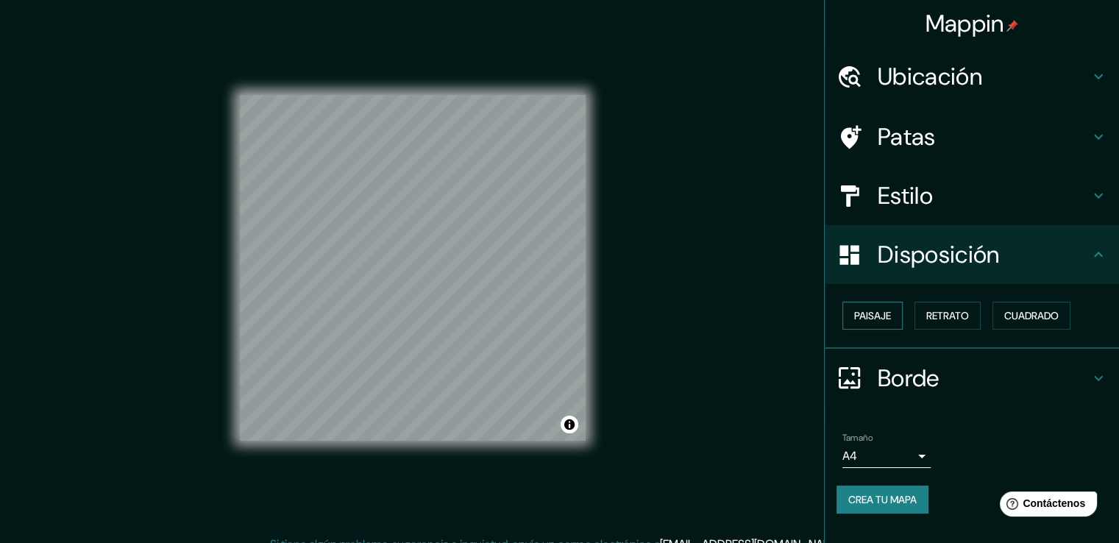
click at [871, 310] on font "Paisaje" at bounding box center [872, 315] width 37 height 13
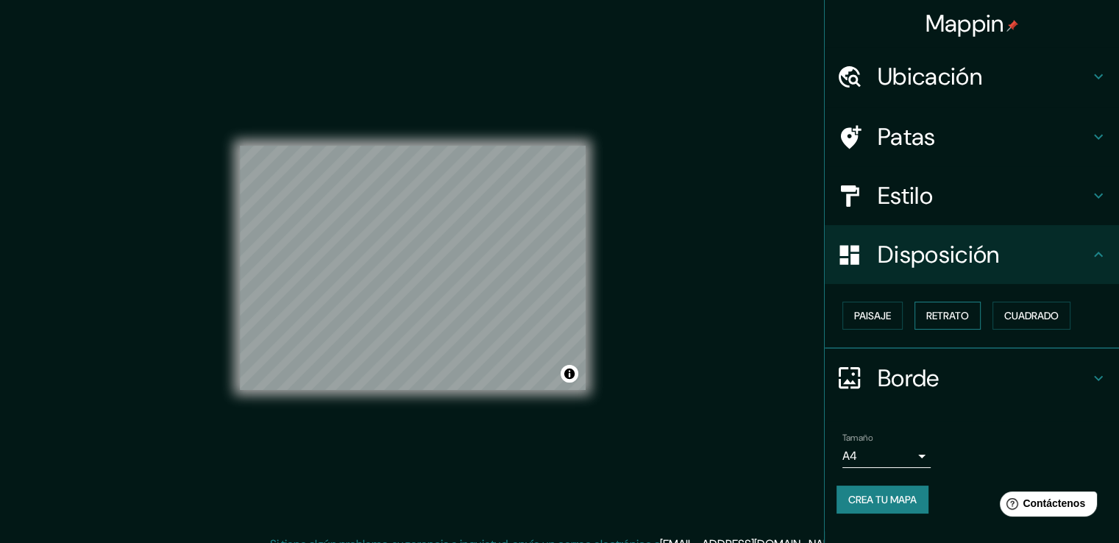
click at [950, 313] on font "Retrato" at bounding box center [947, 315] width 43 height 13
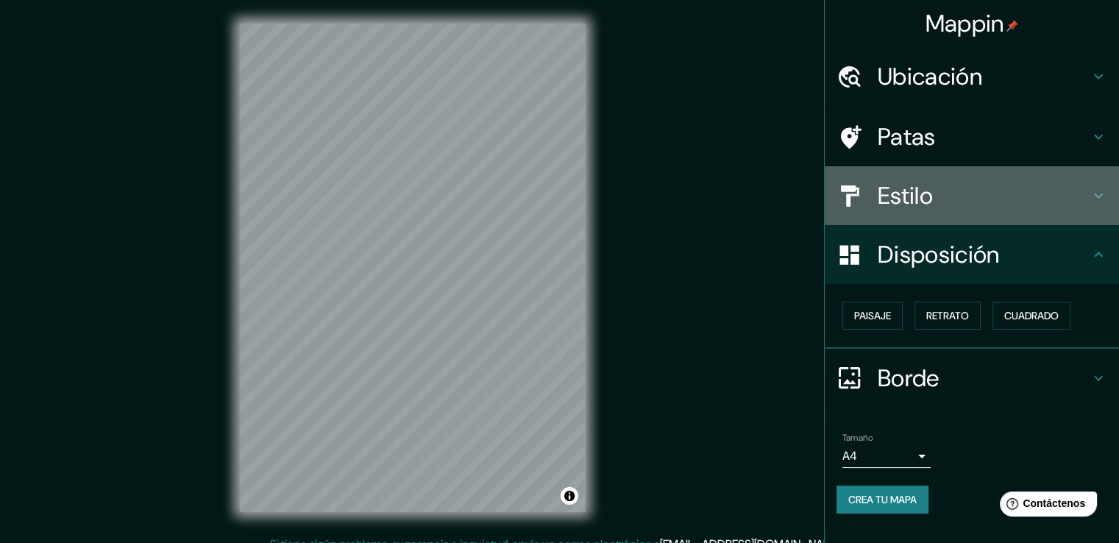
click at [1000, 205] on h4 "Estilo" at bounding box center [984, 195] width 212 height 29
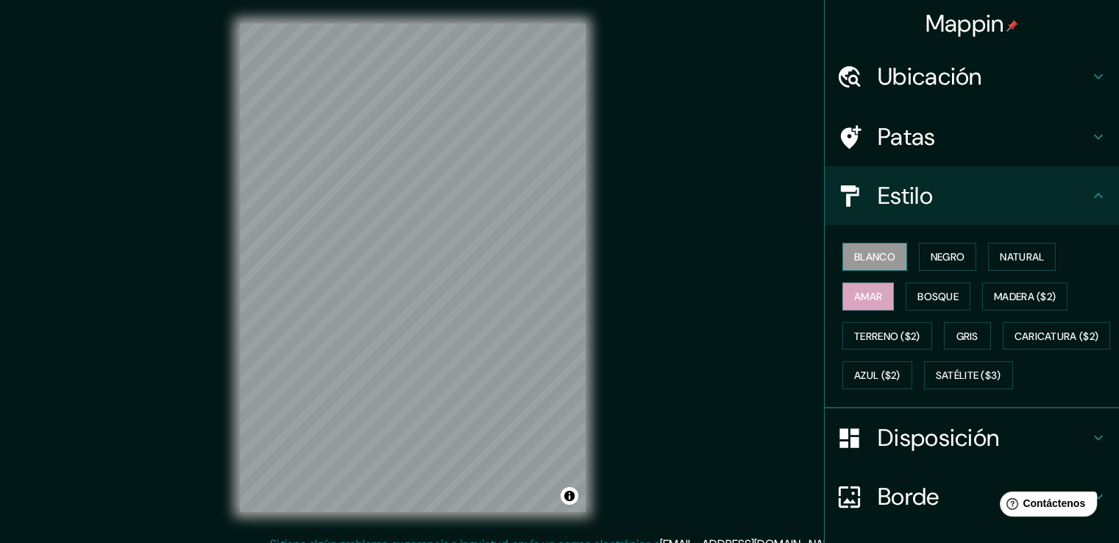
click at [854, 254] on font "Blanco" at bounding box center [874, 256] width 41 height 13
click at [936, 260] on font "Negro" at bounding box center [948, 256] width 35 height 13
click at [936, 252] on font "Negro" at bounding box center [948, 256] width 35 height 13
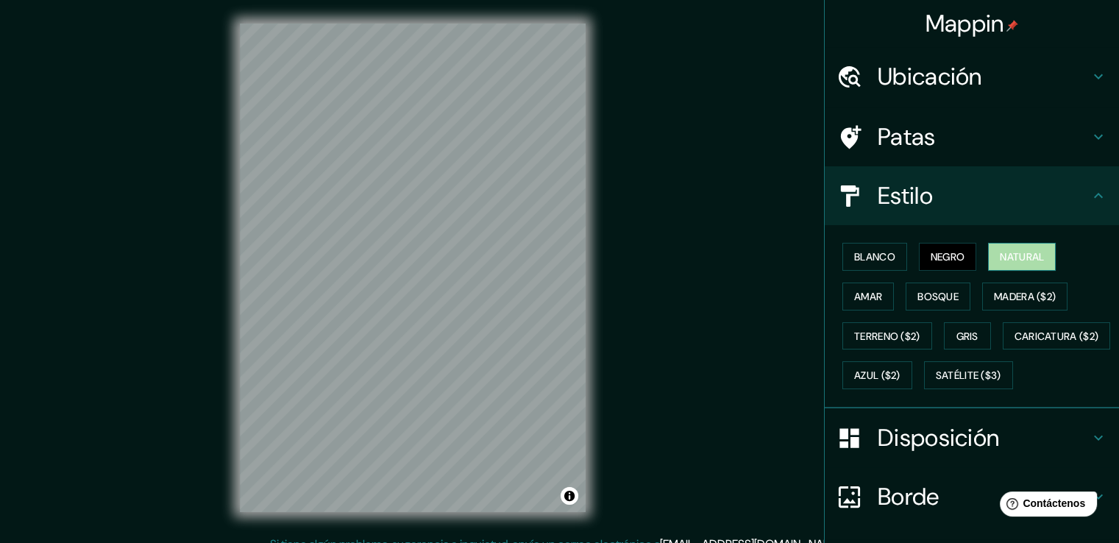
click at [1003, 256] on font "Natural" at bounding box center [1022, 256] width 44 height 13
click at [857, 300] on font "Amar" at bounding box center [868, 296] width 28 height 13
click at [953, 257] on font "Negro" at bounding box center [948, 256] width 35 height 13
click at [1007, 151] on h4 "Patas" at bounding box center [984, 136] width 212 height 29
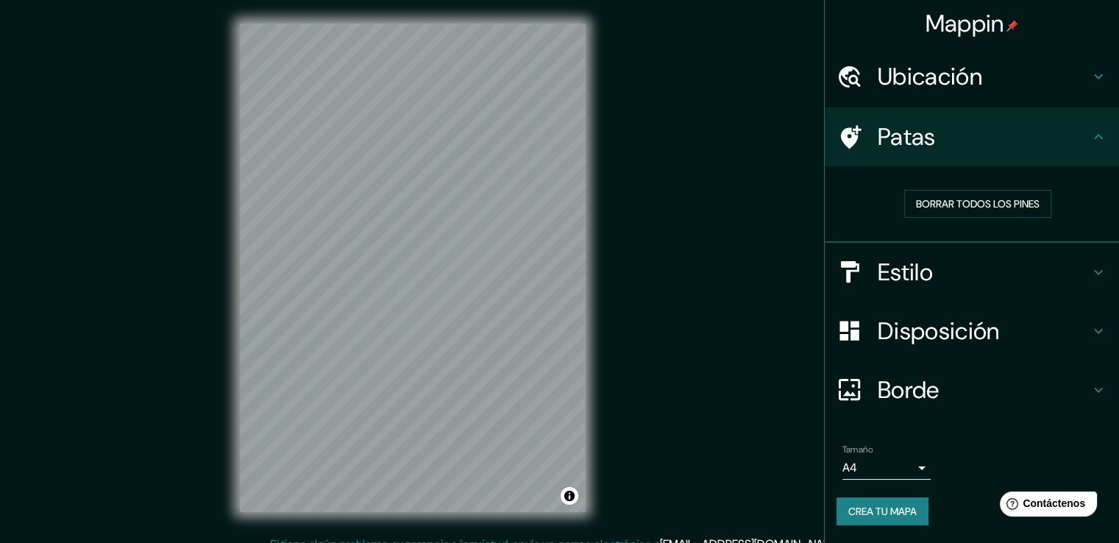
click at [906, 335] on font "Disposición" at bounding box center [938, 331] width 121 height 31
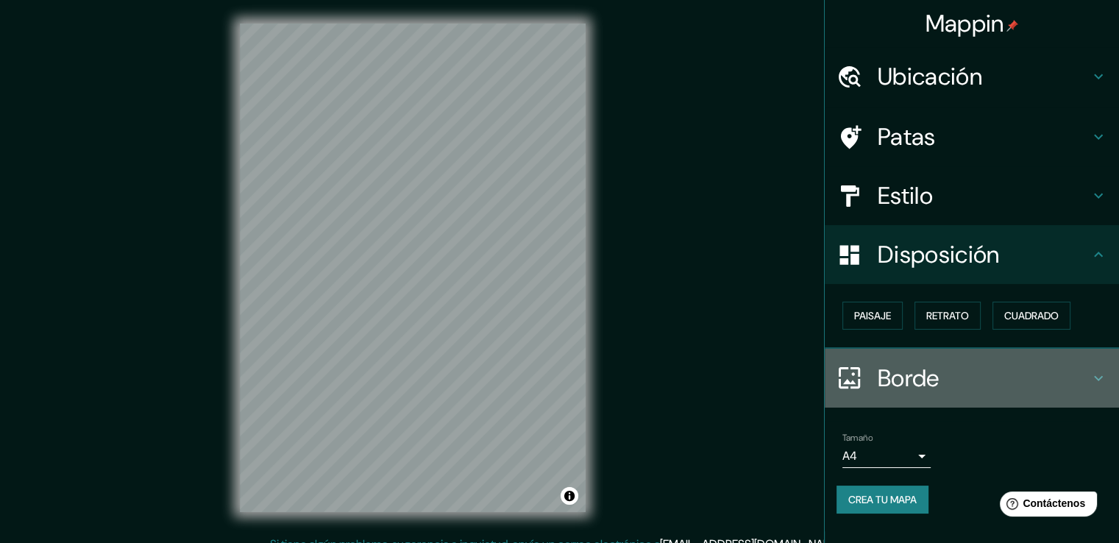
click at [880, 371] on font "Borde" at bounding box center [909, 378] width 62 height 31
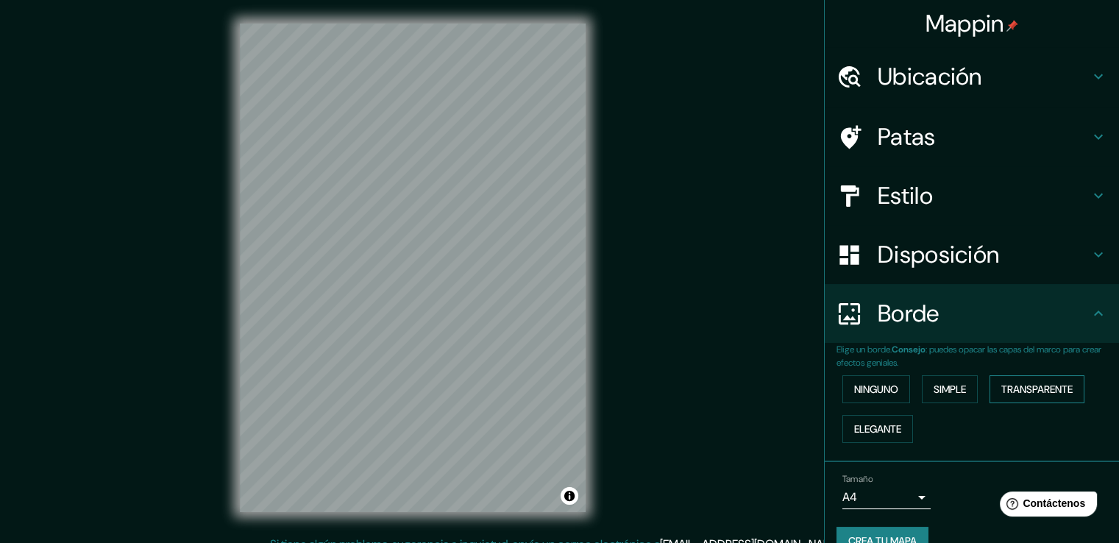
click at [1017, 388] on font "Transparente" at bounding box center [1036, 389] width 71 height 13
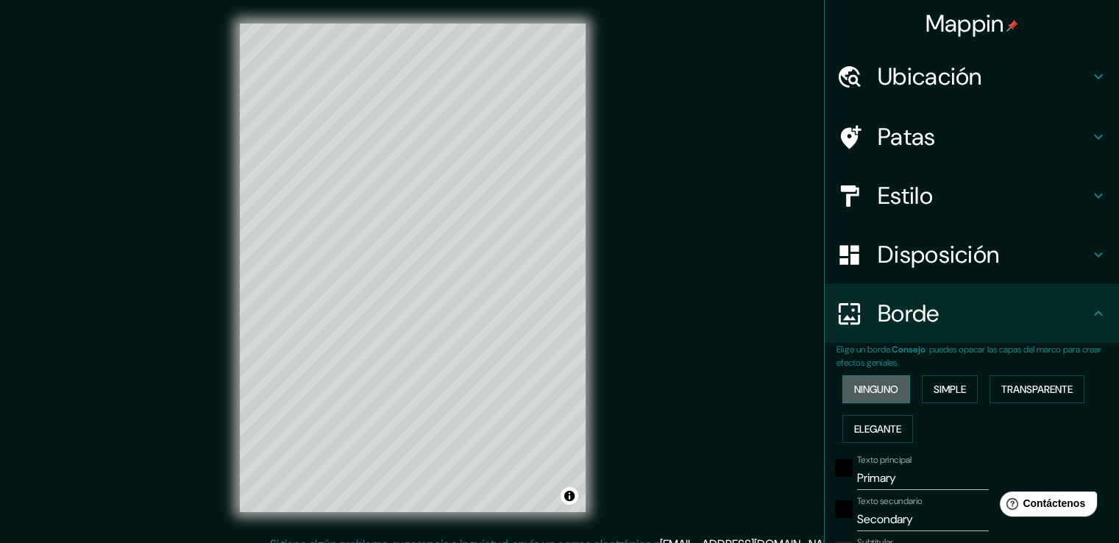
click at [894, 390] on button "Ninguno" at bounding box center [876, 389] width 68 height 28
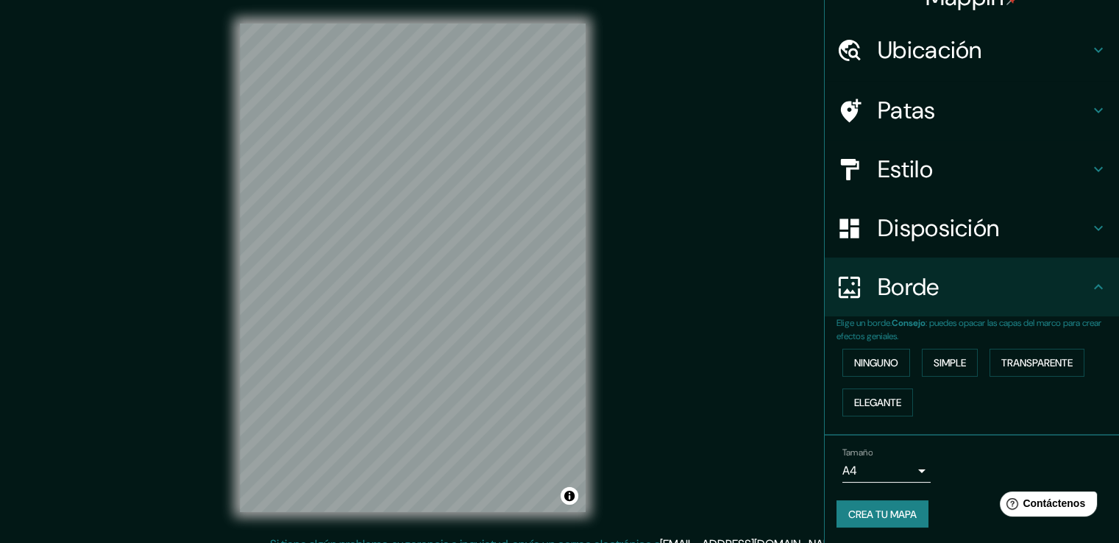
scroll to position [27, 0]
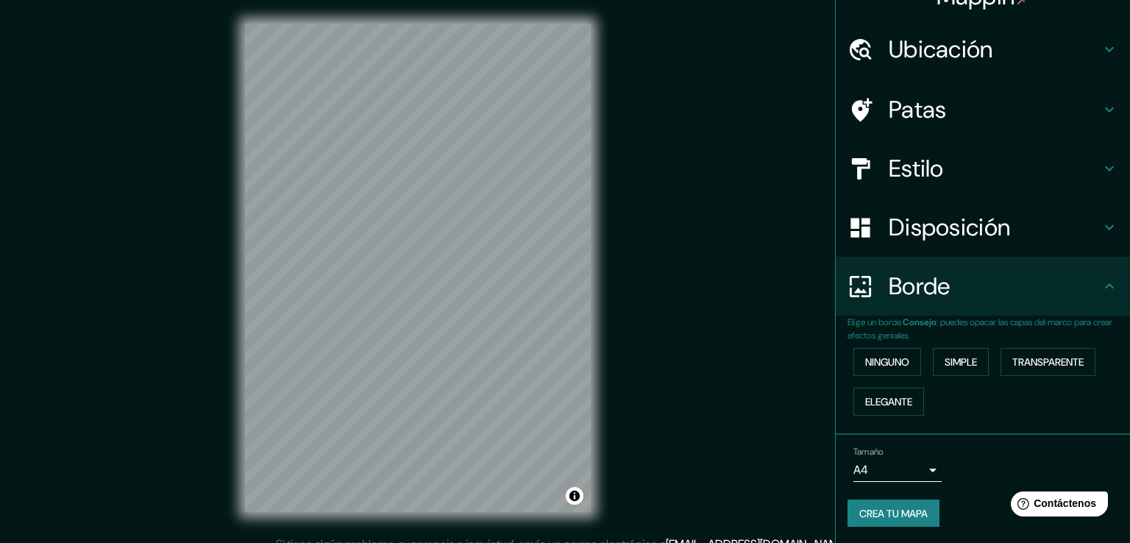
click at [914, 473] on body "Mappin Ubicación [GEOGRAPHIC_DATA][PERSON_NAME], [GEOGRAPHIC_DATA][PERSON_NAME]…" at bounding box center [565, 271] width 1130 height 543
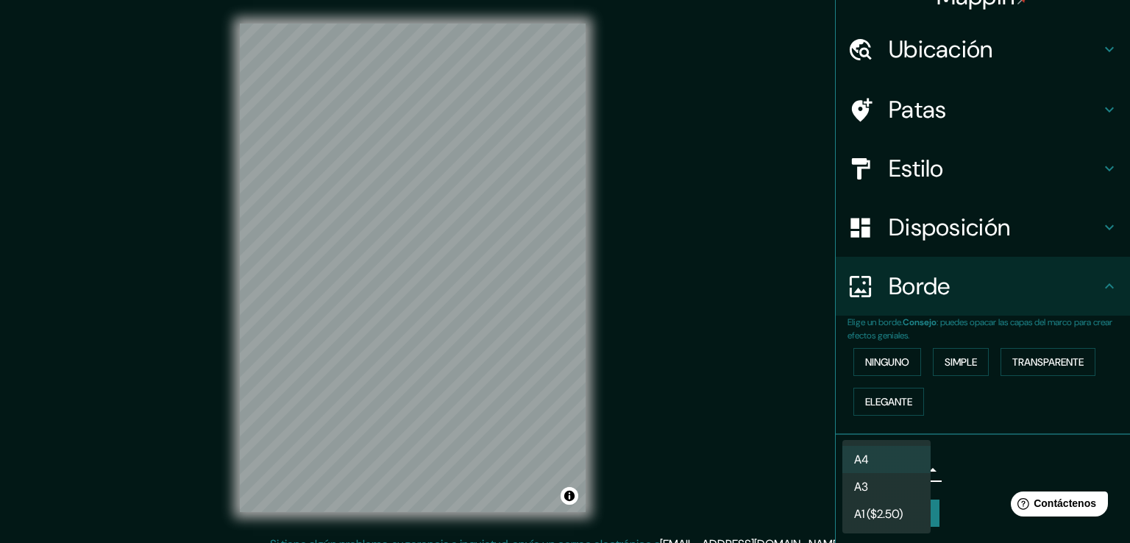
click at [890, 460] on li "A4" at bounding box center [886, 459] width 88 height 27
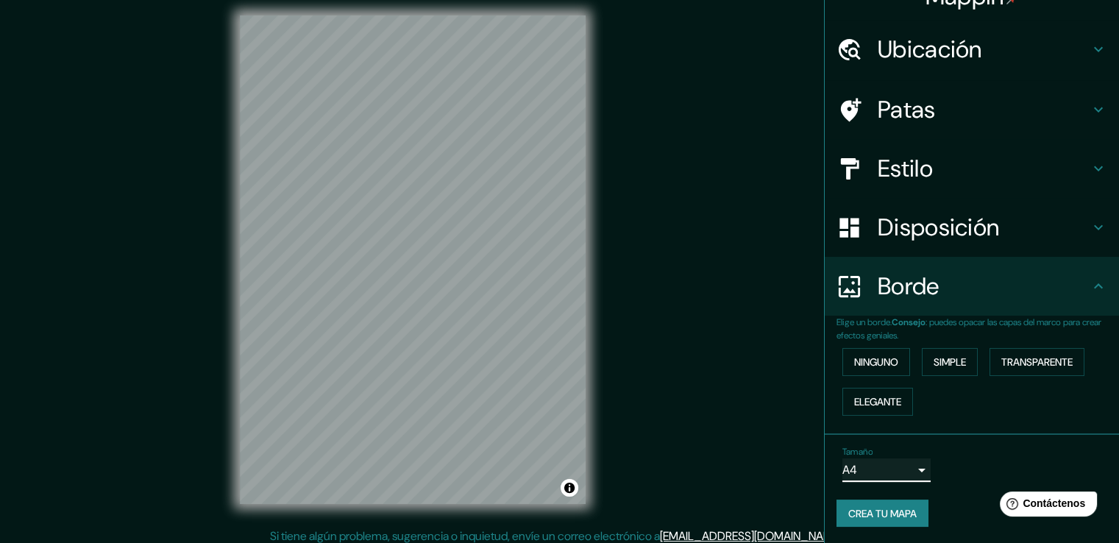
scroll to position [16, 0]
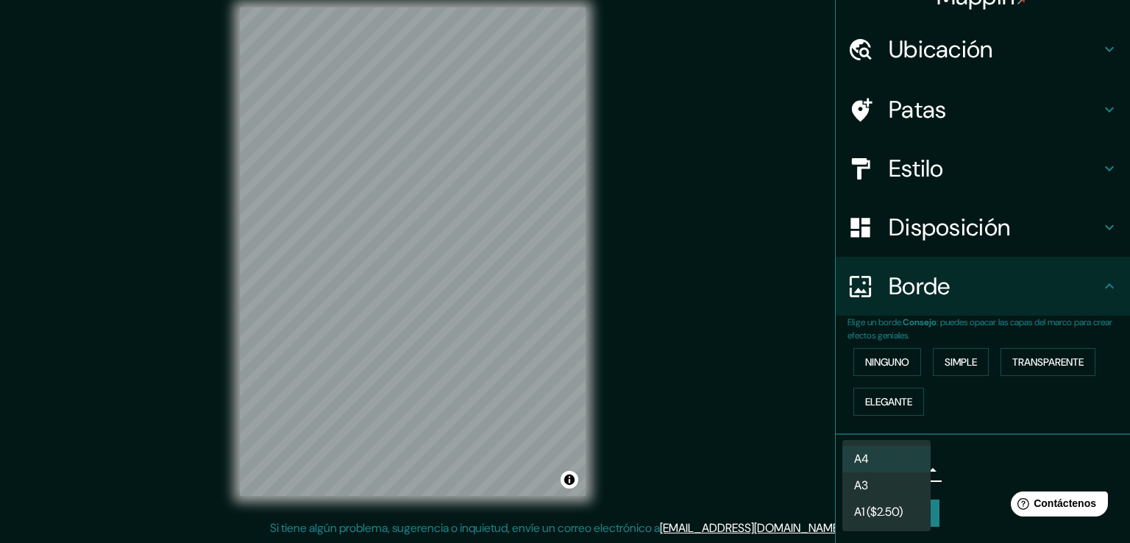
click at [913, 463] on body "Mappin Ubicación [GEOGRAPHIC_DATA][PERSON_NAME], [GEOGRAPHIC_DATA][PERSON_NAME]…" at bounding box center [565, 255] width 1130 height 543
click at [883, 496] on li "A3" at bounding box center [886, 486] width 88 height 27
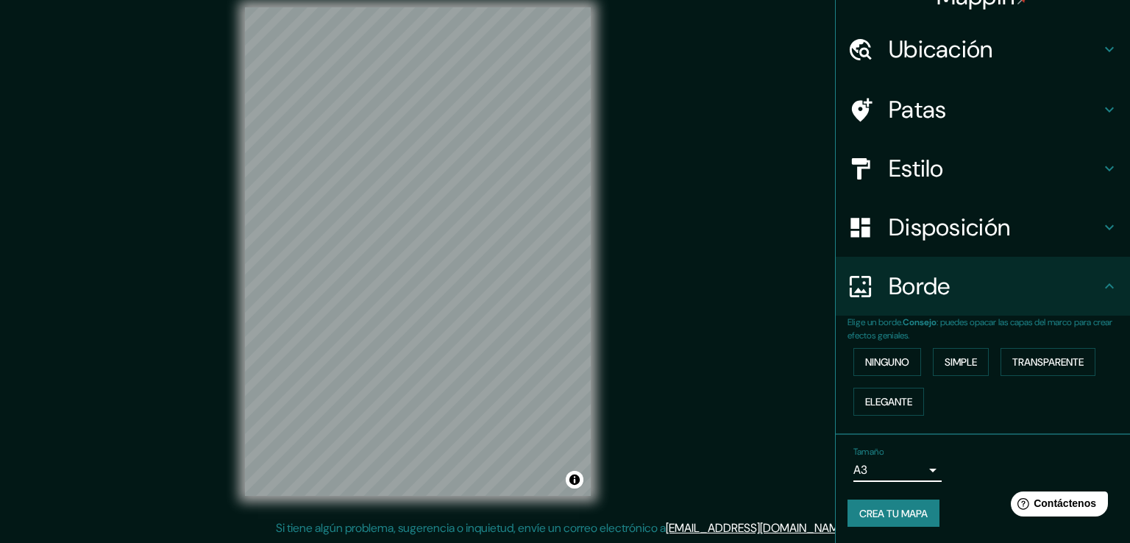
click at [871, 471] on body "Mappin Ubicación [GEOGRAPHIC_DATA][PERSON_NAME], [GEOGRAPHIC_DATA][PERSON_NAME]…" at bounding box center [565, 255] width 1130 height 543
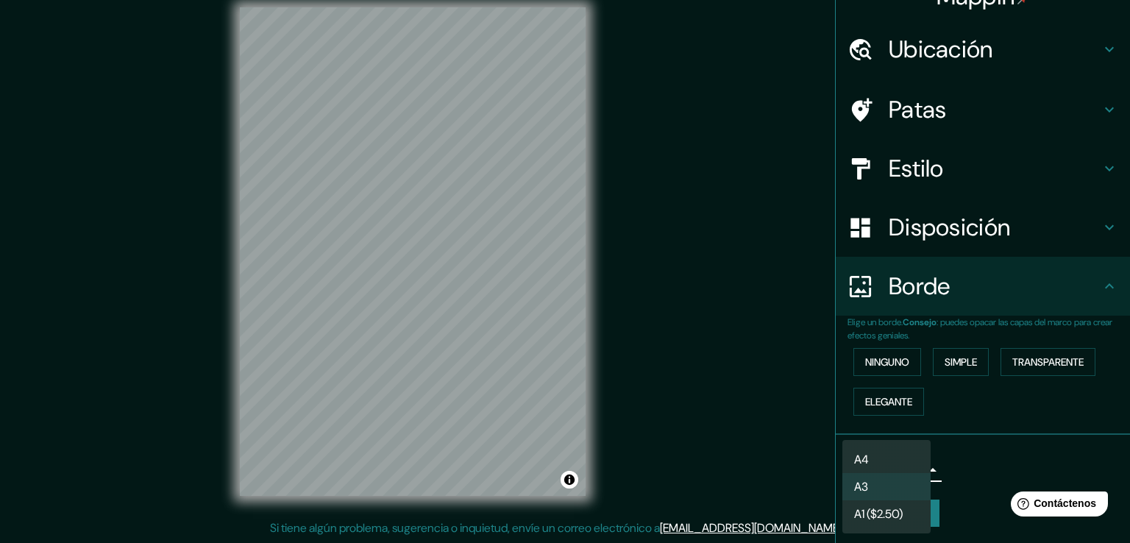
click at [871, 466] on li "A4" at bounding box center [886, 459] width 88 height 27
click at [888, 469] on body "Mappin Ubicación [GEOGRAPHIC_DATA][PERSON_NAME], [GEOGRAPHIC_DATA][PERSON_NAME]…" at bounding box center [565, 255] width 1130 height 543
click at [886, 489] on li "A3" at bounding box center [886, 486] width 88 height 27
type input "a4"
click at [894, 469] on body "Mappin Ubicación [GEOGRAPHIC_DATA][PERSON_NAME], [GEOGRAPHIC_DATA][PERSON_NAME]…" at bounding box center [565, 255] width 1130 height 543
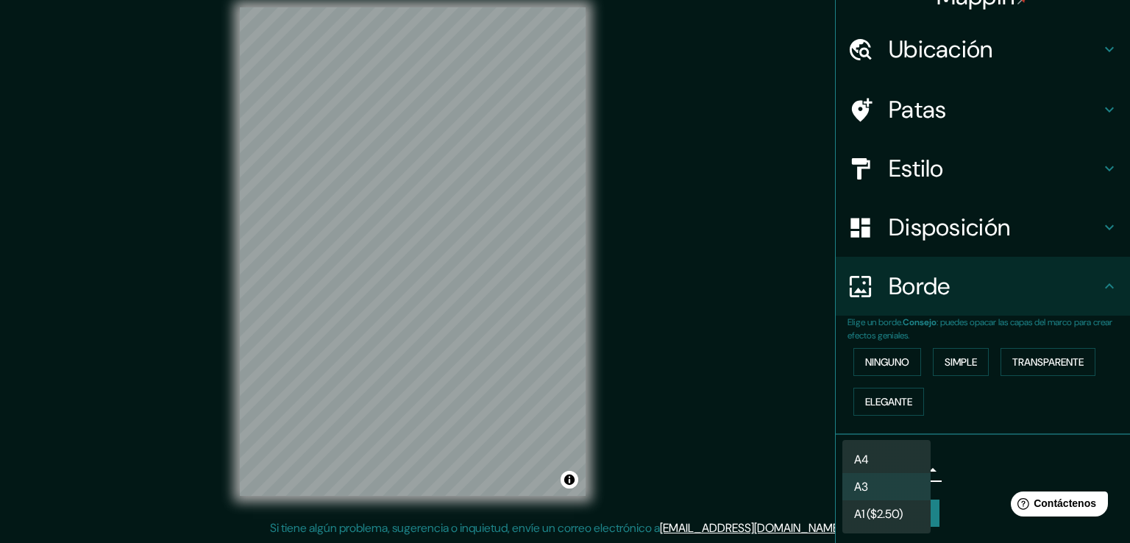
click at [1006, 464] on div at bounding box center [565, 271] width 1130 height 543
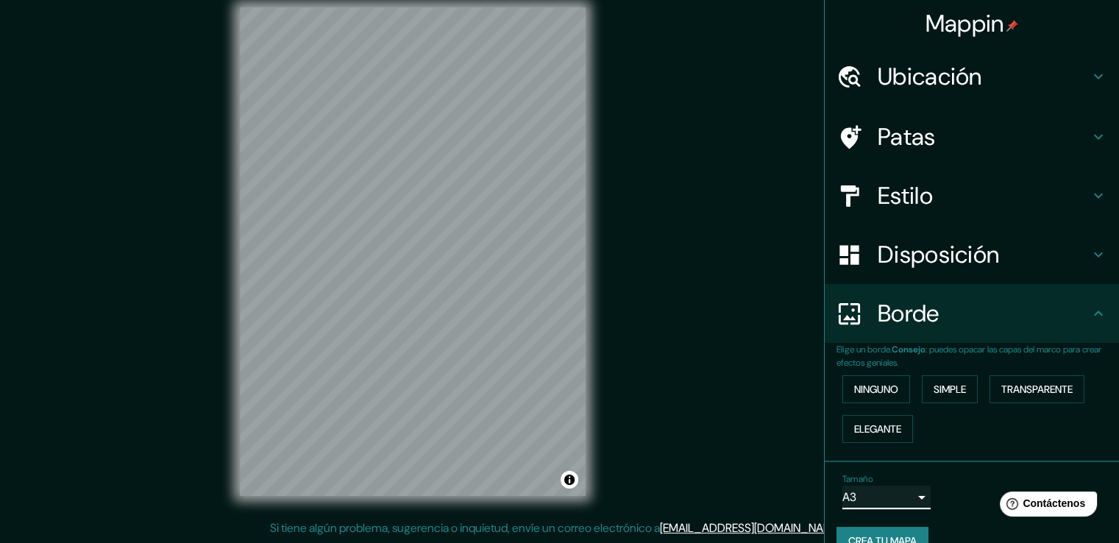
scroll to position [0, 0]
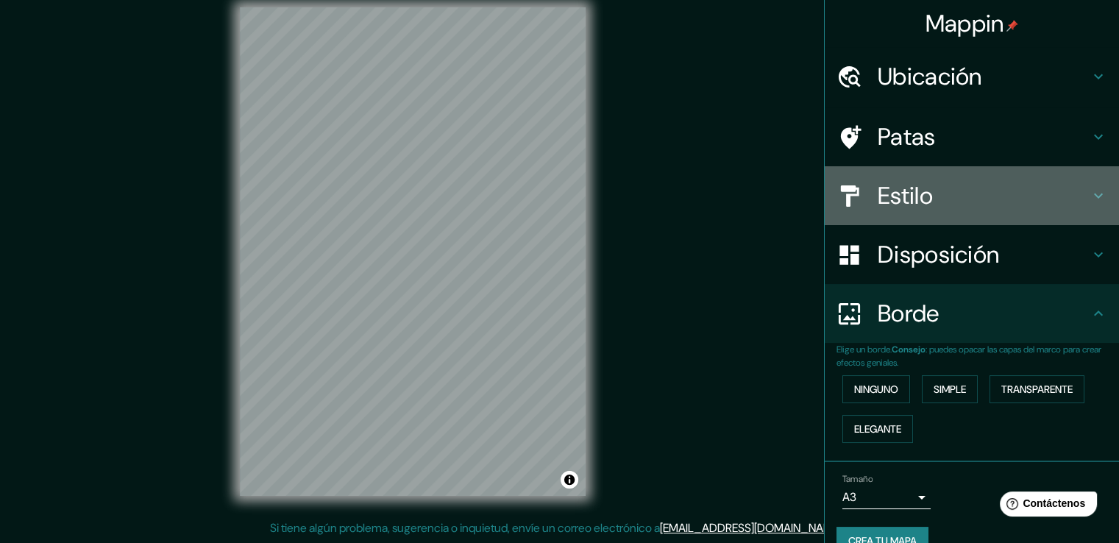
click at [954, 204] on h4 "Estilo" at bounding box center [984, 195] width 212 height 29
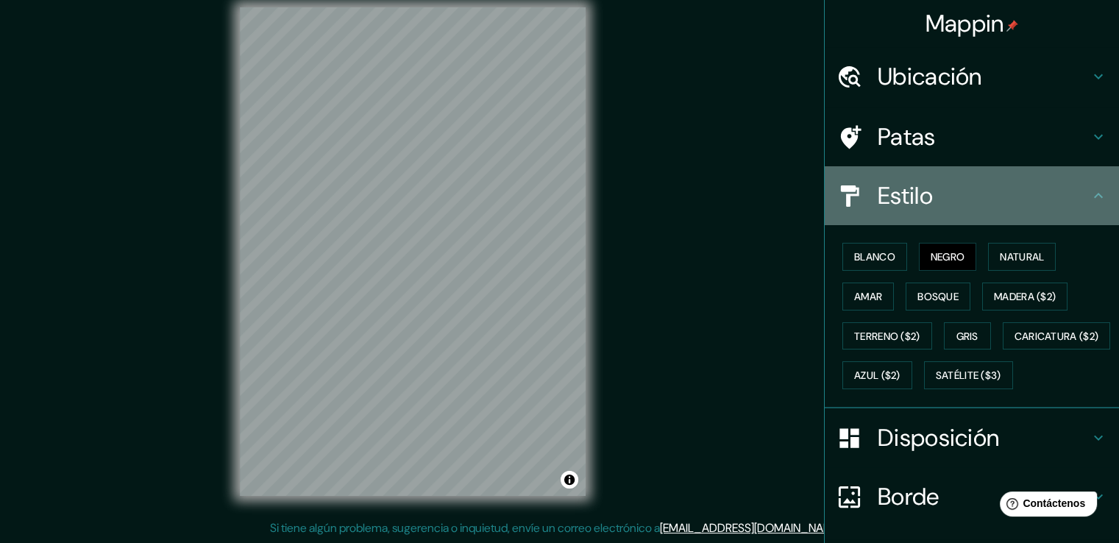
click at [954, 204] on h4 "Estilo" at bounding box center [984, 195] width 212 height 29
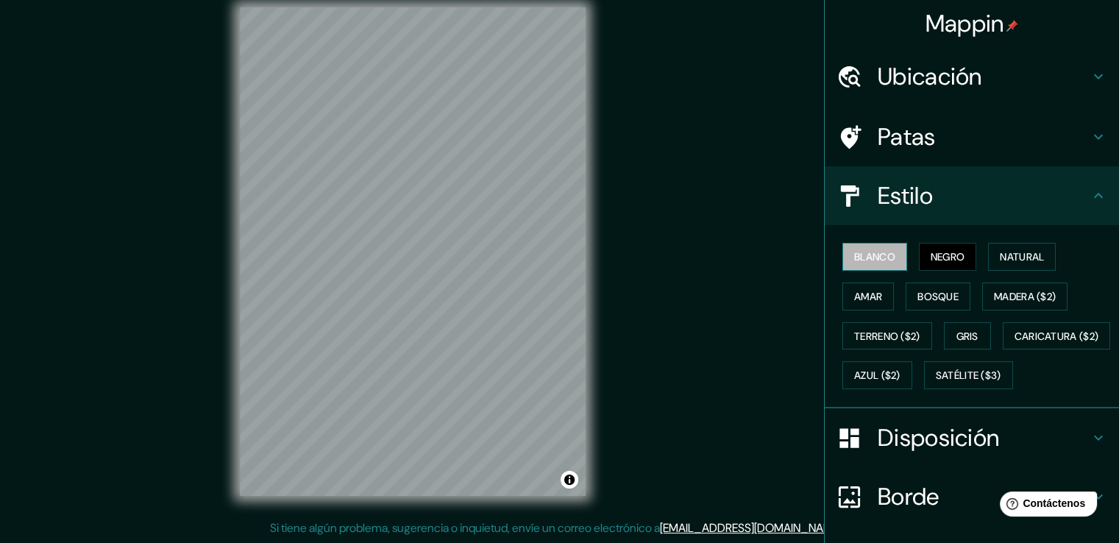
click at [880, 251] on font "Blanco" at bounding box center [874, 256] width 41 height 13
click at [931, 250] on font "Negro" at bounding box center [948, 256] width 35 height 13
click at [930, 291] on font "Bosque" at bounding box center [937, 296] width 41 height 13
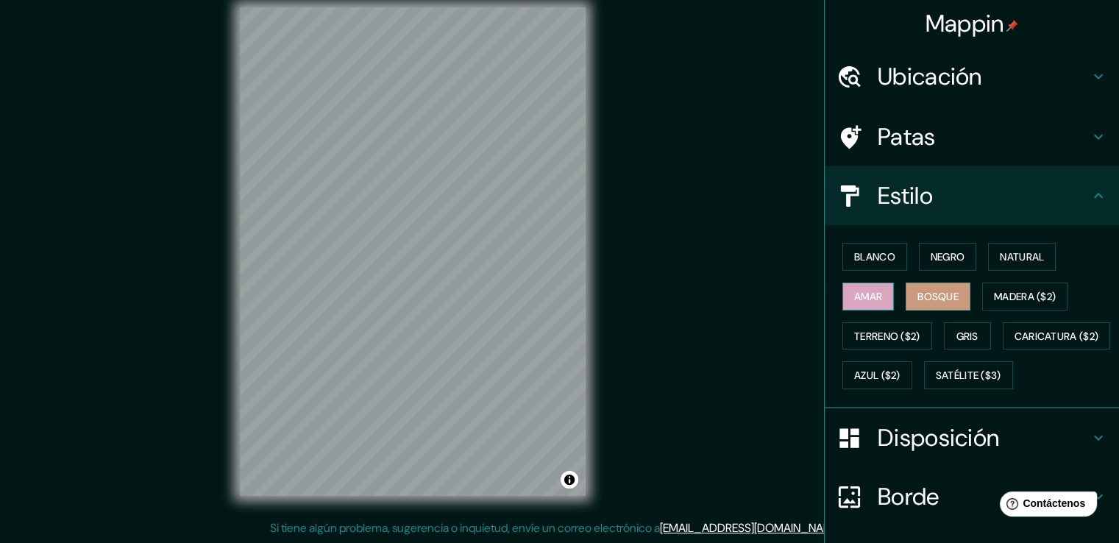
click at [855, 291] on font "Amar" at bounding box center [868, 296] width 28 height 13
click at [1013, 260] on font "Natural" at bounding box center [1022, 256] width 44 height 13
